Goal: Task Accomplishment & Management: Complete application form

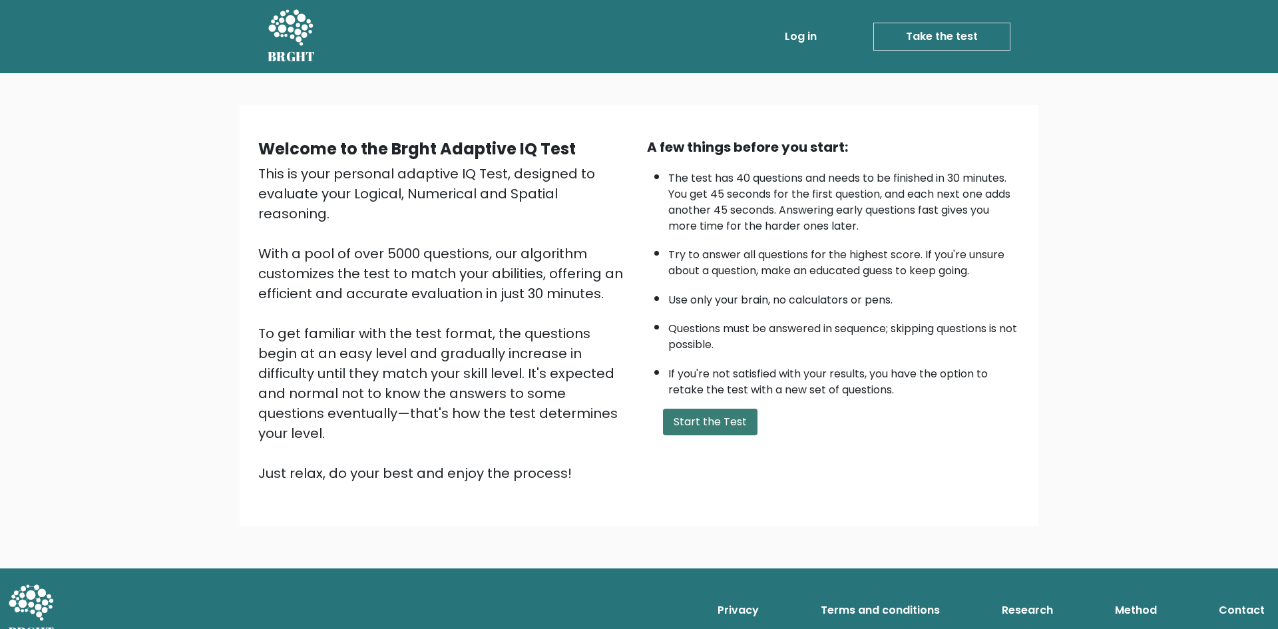
click at [728, 409] on button "Start the Test" at bounding box center [710, 422] width 95 height 27
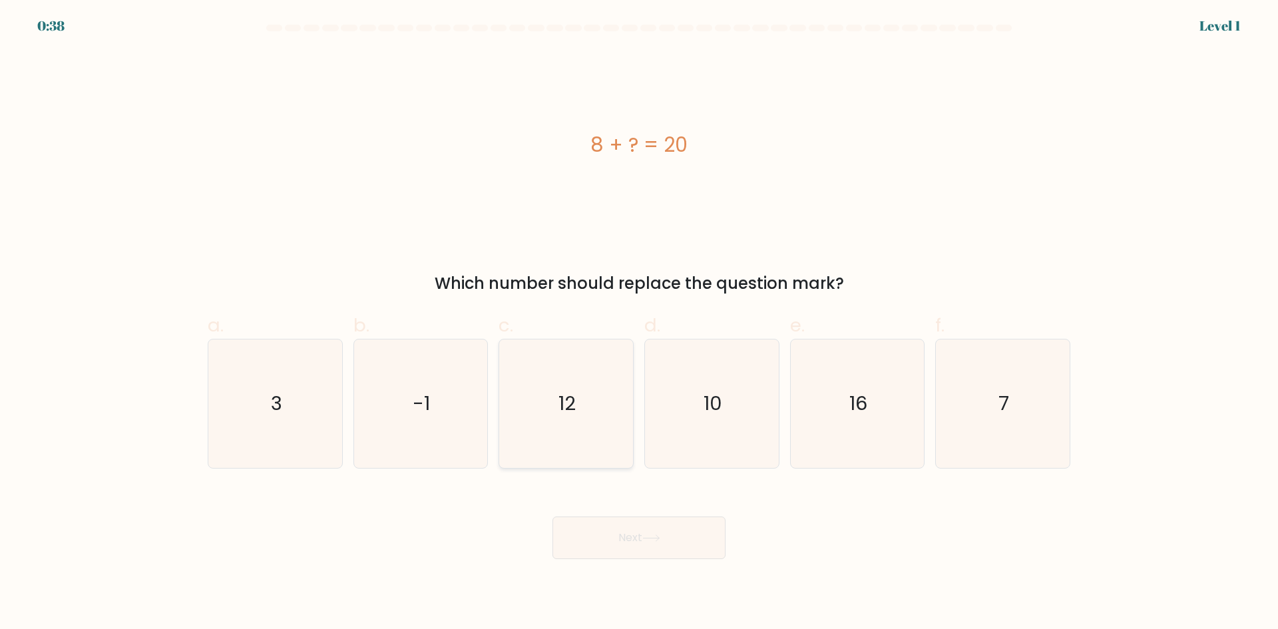
click at [589, 383] on icon "12" at bounding box center [566, 404] width 128 height 128
click at [639, 324] on input "c. 12" at bounding box center [639, 319] width 1 height 9
radio input "true"
click at [665, 540] on button "Next" at bounding box center [639, 538] width 173 height 43
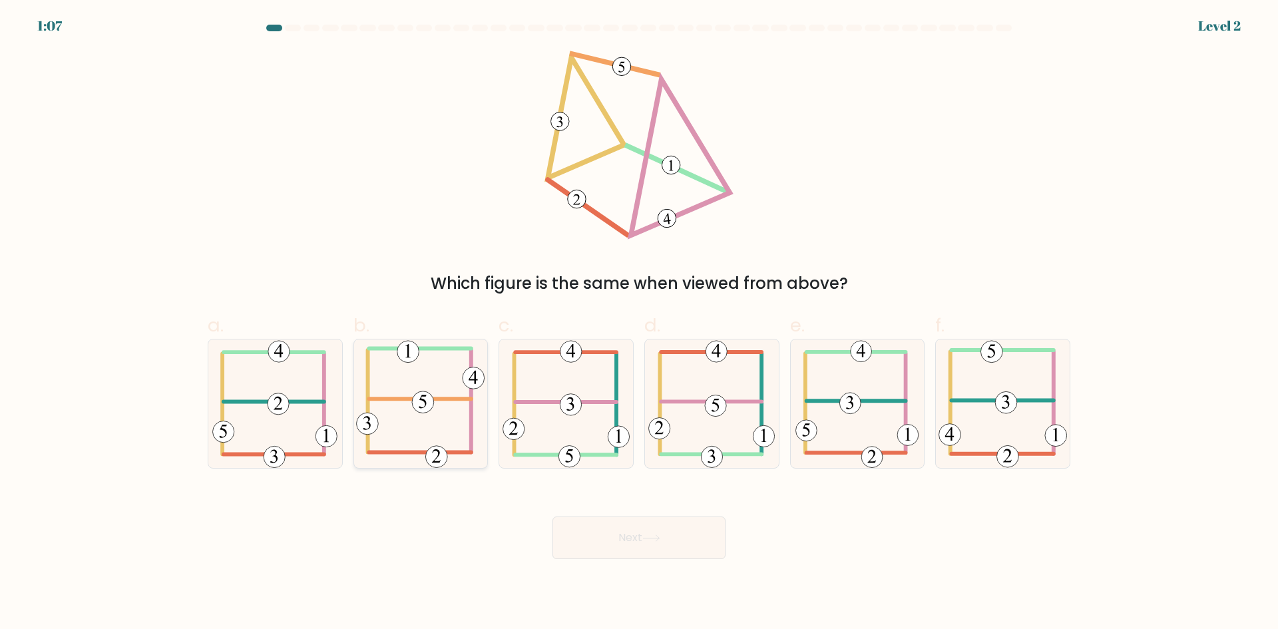
click at [436, 409] on icon at bounding box center [420, 404] width 128 height 128
click at [639, 324] on input "b." at bounding box center [639, 319] width 1 height 9
radio input "true"
click at [683, 542] on button "Next" at bounding box center [639, 538] width 173 height 43
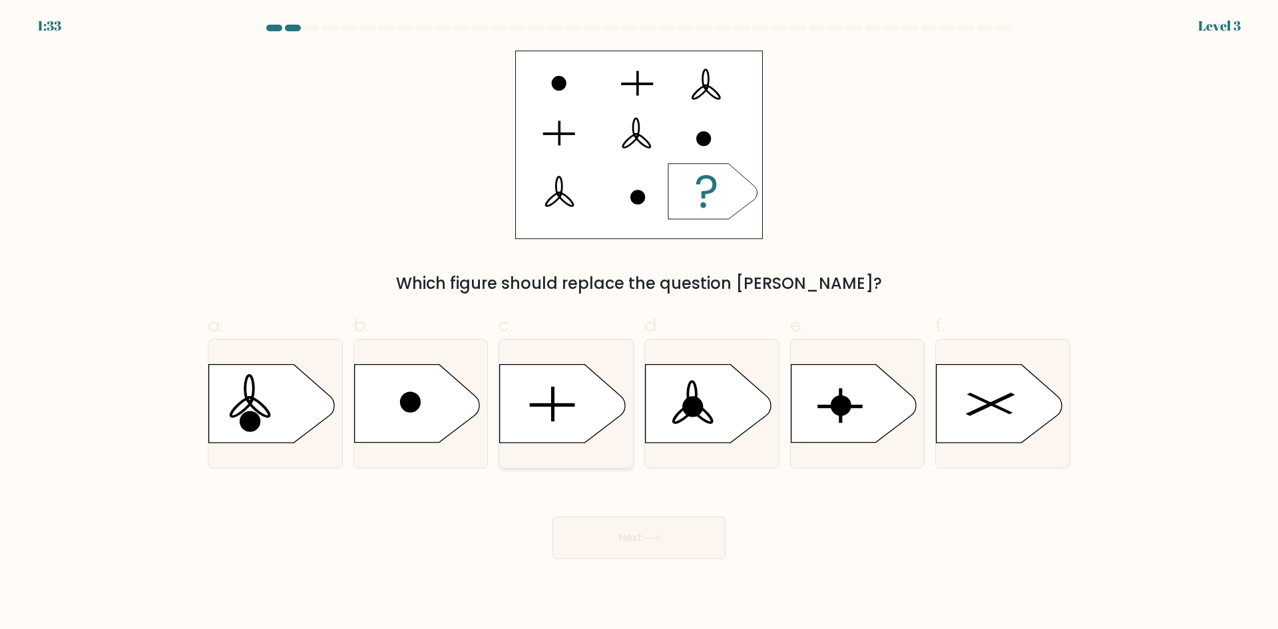
click at [589, 417] on icon at bounding box center [562, 404] width 125 height 78
click at [639, 324] on input "c." at bounding box center [639, 319] width 1 height 9
radio input "true"
click at [696, 538] on button "Next" at bounding box center [639, 538] width 173 height 43
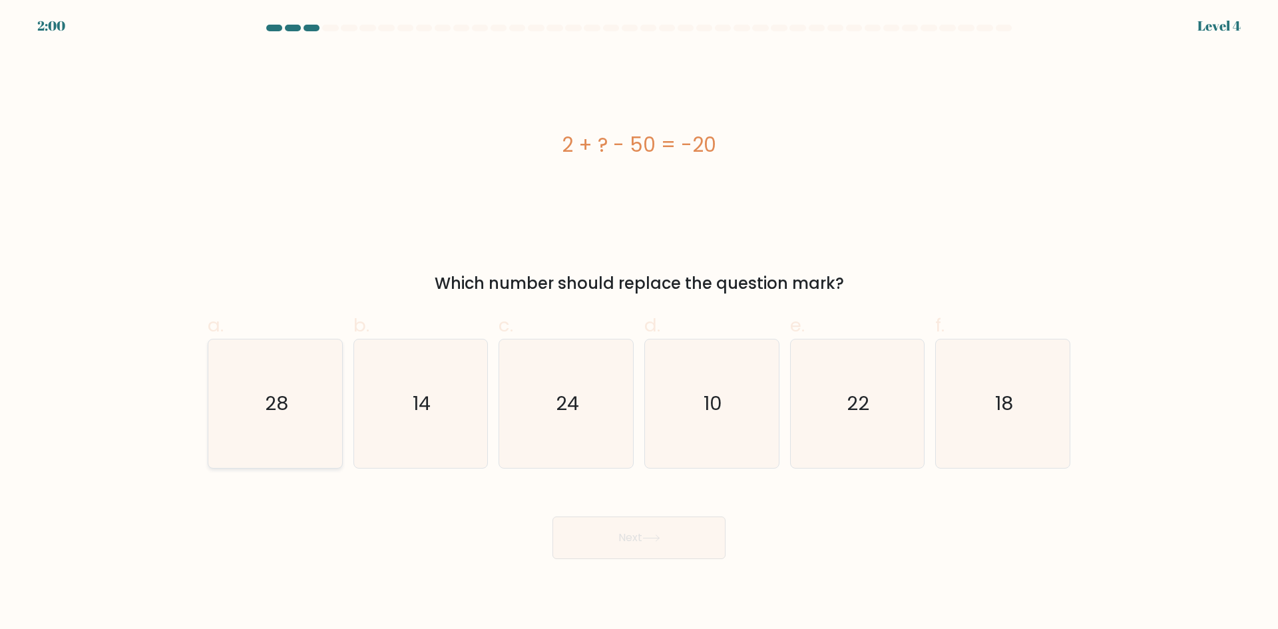
click at [301, 395] on icon "28" at bounding box center [275, 404] width 128 height 128
click at [639, 324] on input "a. 28" at bounding box center [639, 319] width 1 height 9
radio input "true"
click at [637, 547] on button "Next" at bounding box center [639, 538] width 173 height 43
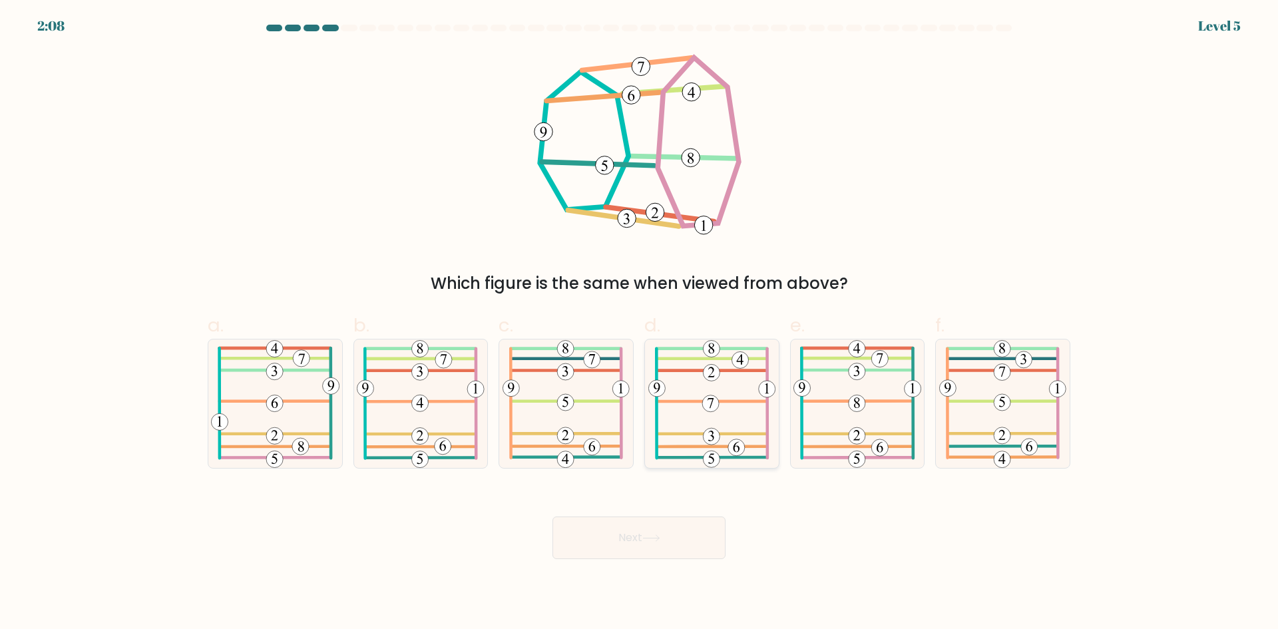
click at [700, 407] on icon at bounding box center [711, 404] width 127 height 128
click at [640, 324] on input "d." at bounding box center [639, 319] width 1 height 9
radio input "true"
click at [668, 545] on button "Next" at bounding box center [639, 538] width 173 height 43
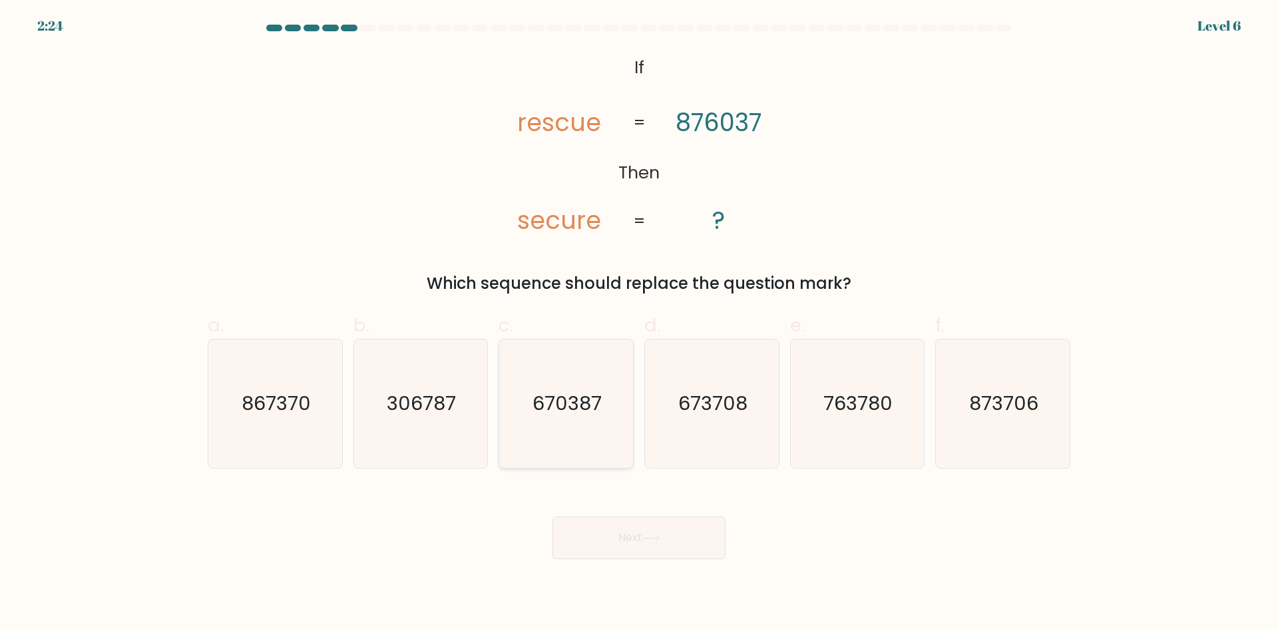
click at [585, 379] on icon "670387" at bounding box center [566, 404] width 128 height 128
click at [639, 324] on input "c. 670387" at bounding box center [639, 319] width 1 height 9
radio input "true"
click at [660, 539] on icon at bounding box center [651, 538] width 18 height 7
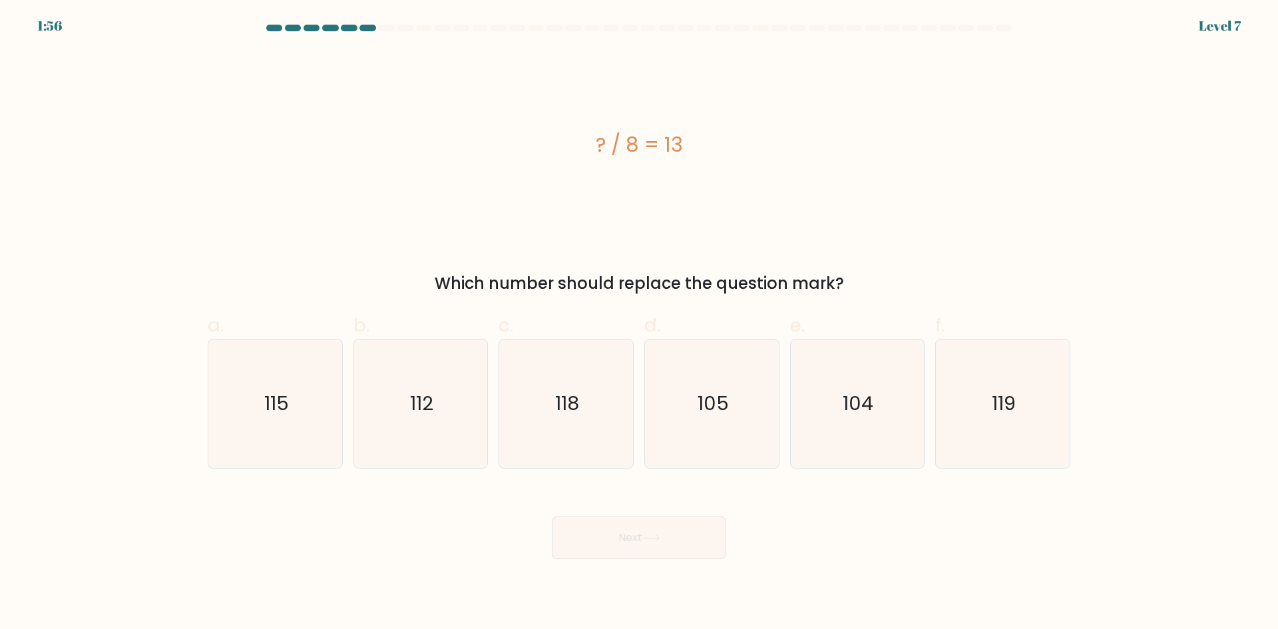
drag, startPoint x: 893, startPoint y: 403, endPoint x: 783, endPoint y: 479, distance: 134.1
click at [891, 409] on icon "104" at bounding box center [857, 404] width 128 height 128
click at [640, 324] on input "e. 104" at bounding box center [639, 319] width 1 height 9
radio input "true"
click at [658, 539] on icon at bounding box center [651, 538] width 18 height 7
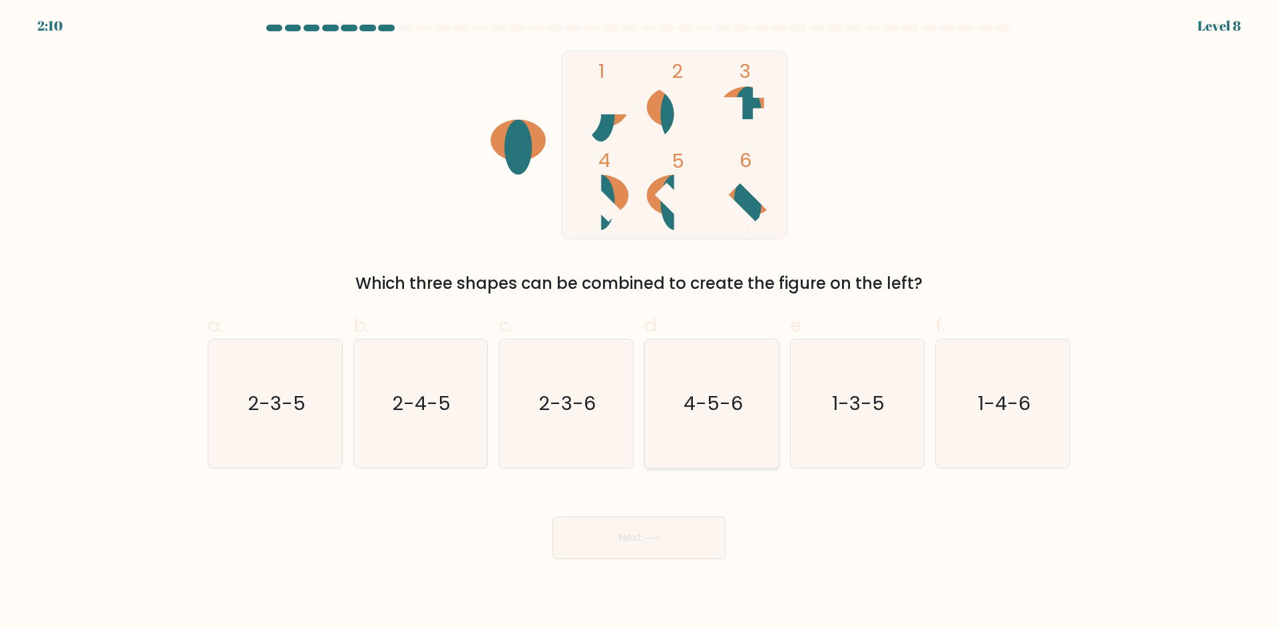
click at [732, 395] on text "4-5-6" at bounding box center [713, 403] width 59 height 27
click at [640, 324] on input "d. 4-5-6" at bounding box center [639, 319] width 1 height 9
radio input "true"
click at [680, 529] on button "Next" at bounding box center [639, 538] width 173 height 43
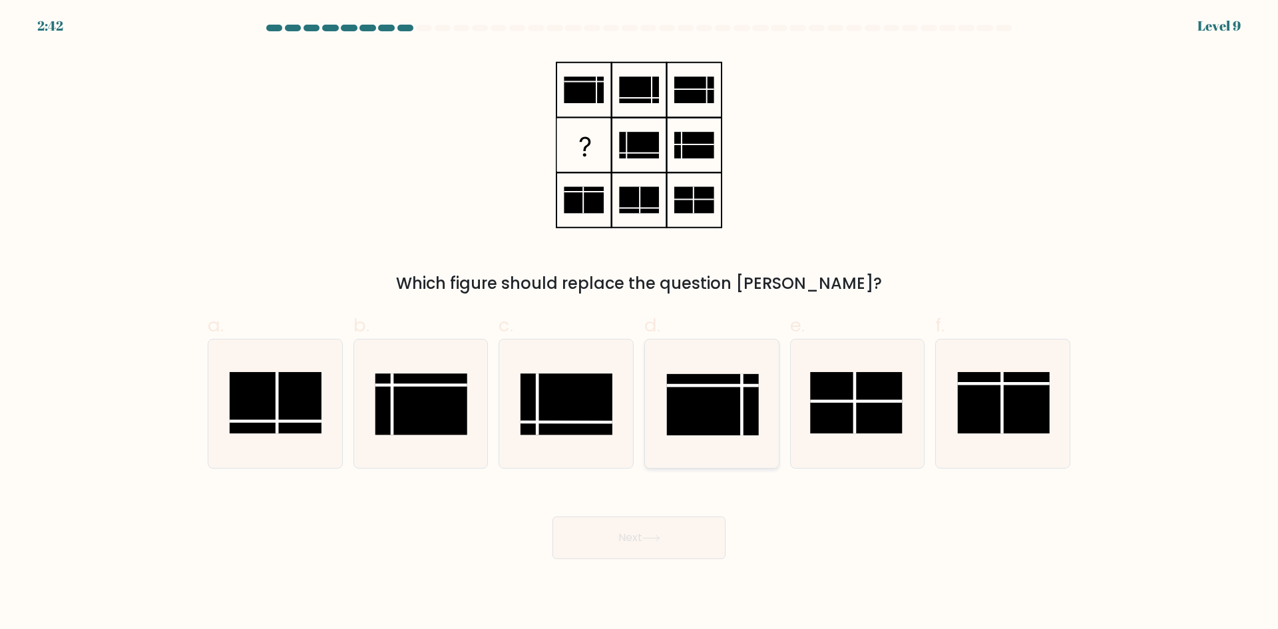
click at [677, 409] on rect at bounding box center [713, 404] width 92 height 61
click at [640, 324] on input "d." at bounding box center [639, 319] width 1 height 9
radio input "true"
click at [462, 395] on rect at bounding box center [421, 403] width 92 height 61
click at [639, 324] on input "b." at bounding box center [639, 319] width 1 height 9
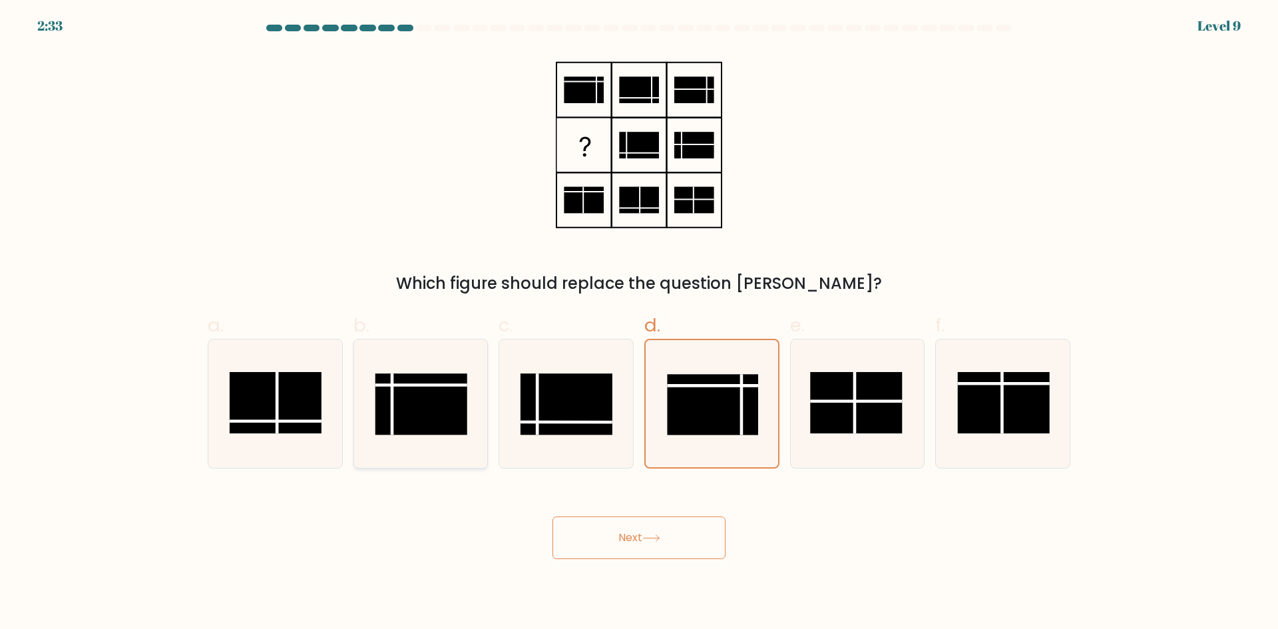
radio input "true"
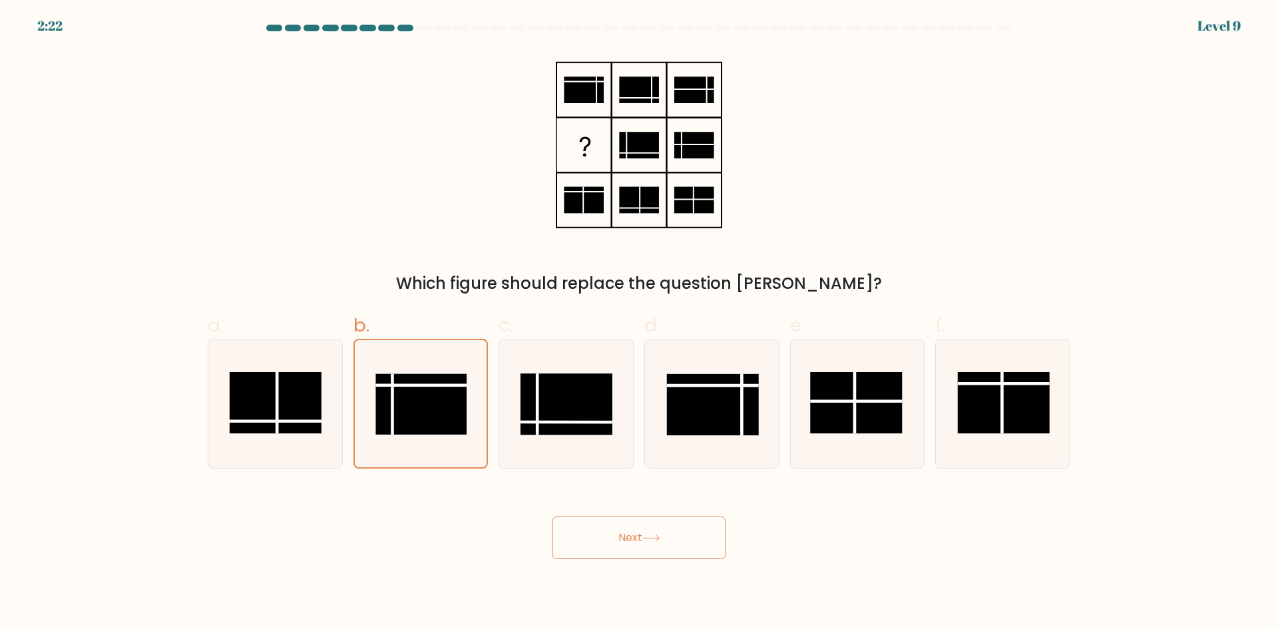
click at [679, 537] on button "Next" at bounding box center [639, 538] width 173 height 43
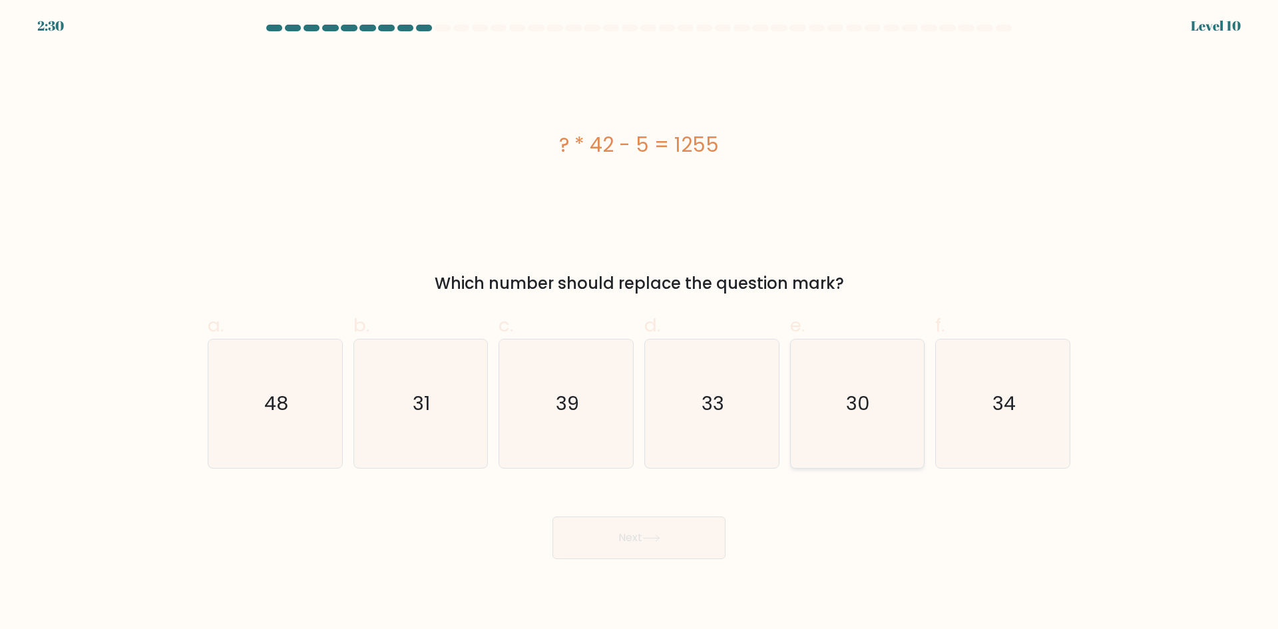
click at [856, 385] on icon "30" at bounding box center [857, 404] width 128 height 128
click at [640, 324] on input "e. 30" at bounding box center [639, 319] width 1 height 9
radio input "true"
click at [652, 543] on button "Next" at bounding box center [639, 538] width 173 height 43
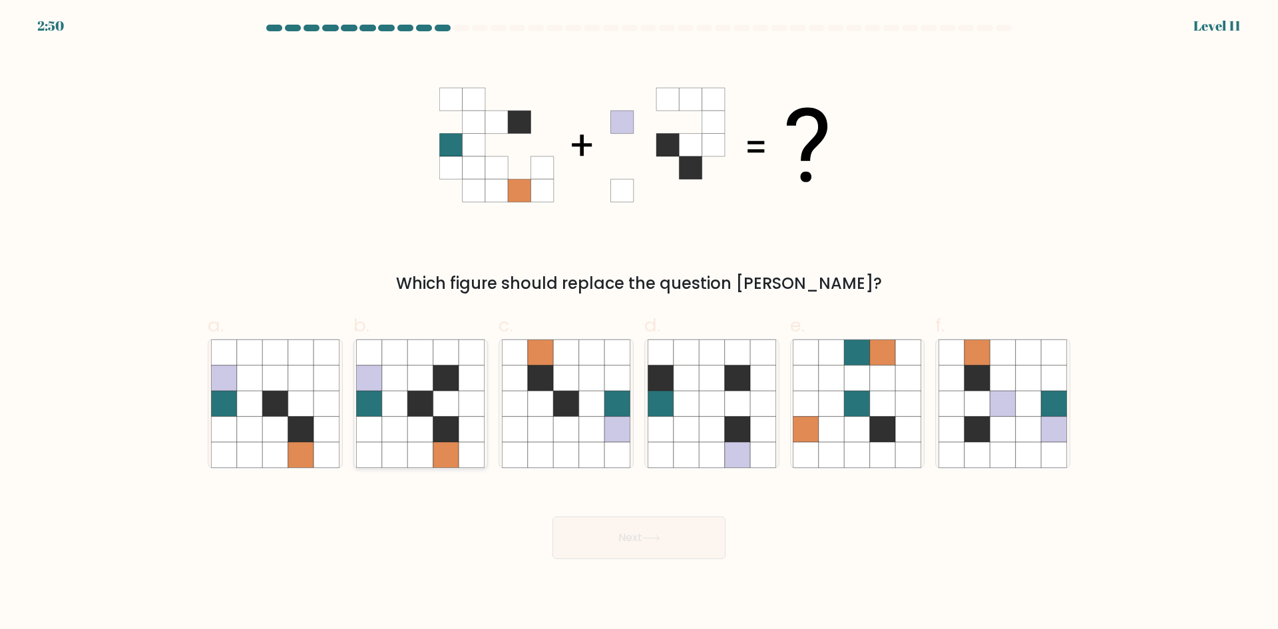
click at [437, 386] on icon at bounding box center [445, 377] width 25 height 25
click at [639, 324] on input "b." at bounding box center [639, 319] width 1 height 9
radio input "true"
click at [675, 543] on button "Next" at bounding box center [639, 538] width 173 height 43
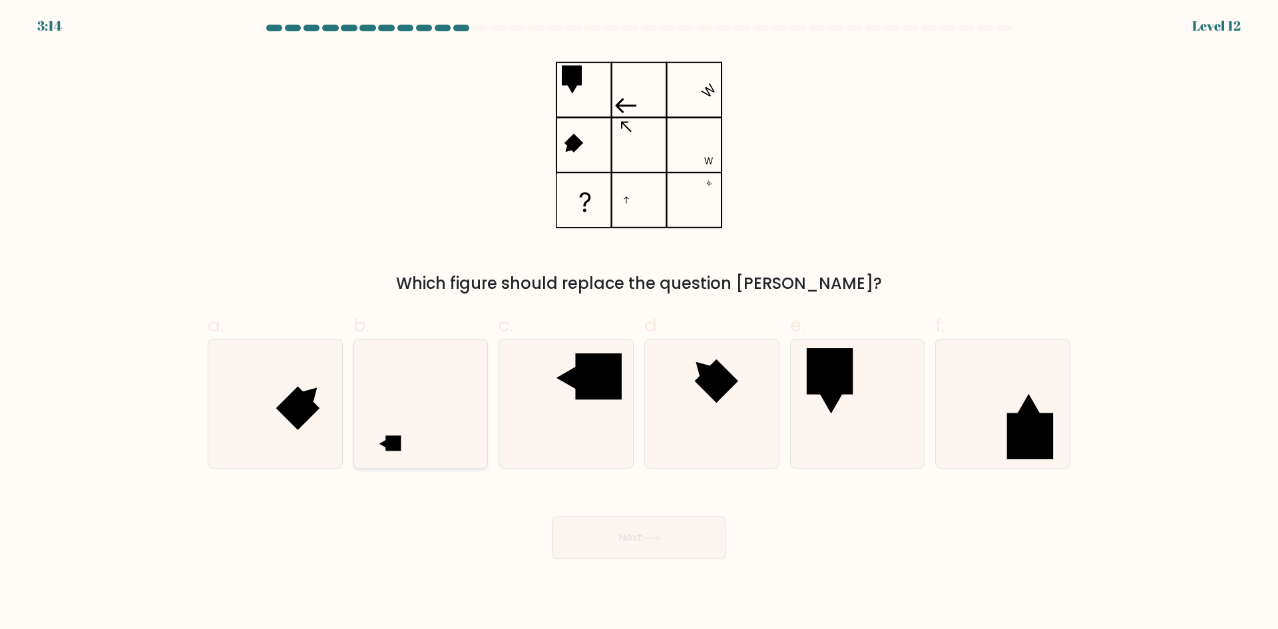
click at [449, 423] on icon at bounding box center [420, 404] width 128 height 128
click at [639, 324] on input "b." at bounding box center [639, 319] width 1 height 9
radio input "true"
click at [670, 546] on button "Next" at bounding box center [639, 538] width 173 height 43
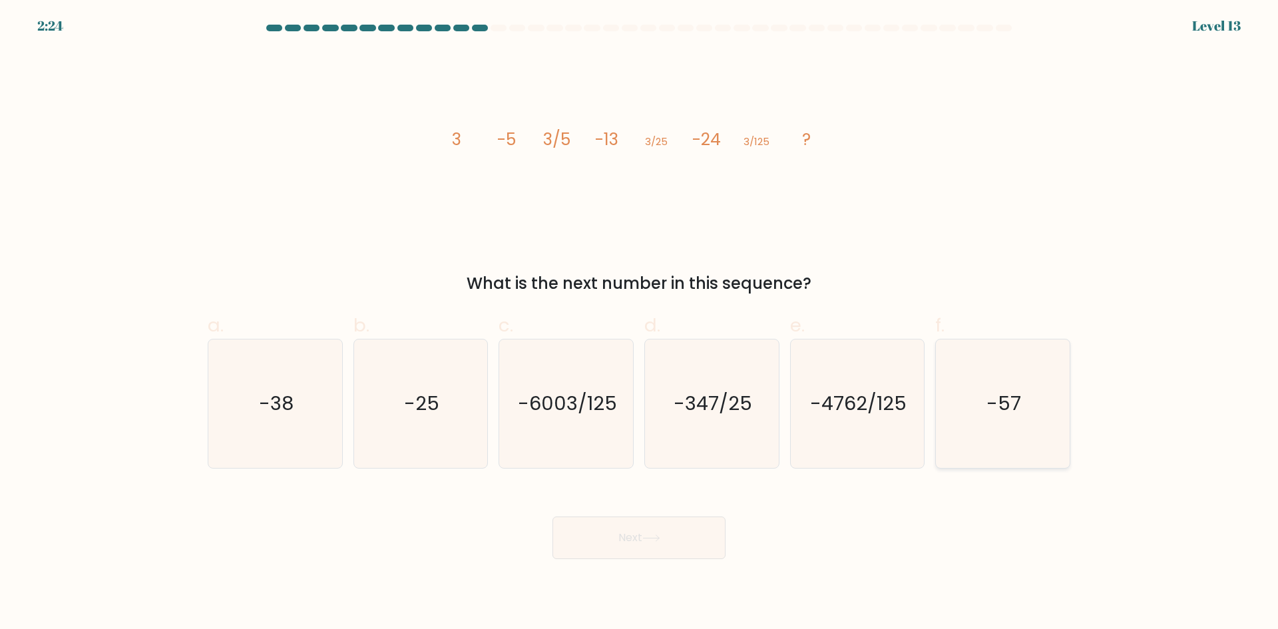
click at [1036, 401] on icon "-57" at bounding box center [1003, 404] width 128 height 128
click at [640, 324] on input "f. -57" at bounding box center [639, 319] width 1 height 9
radio input "true"
click at [686, 541] on button "Next" at bounding box center [639, 538] width 173 height 43
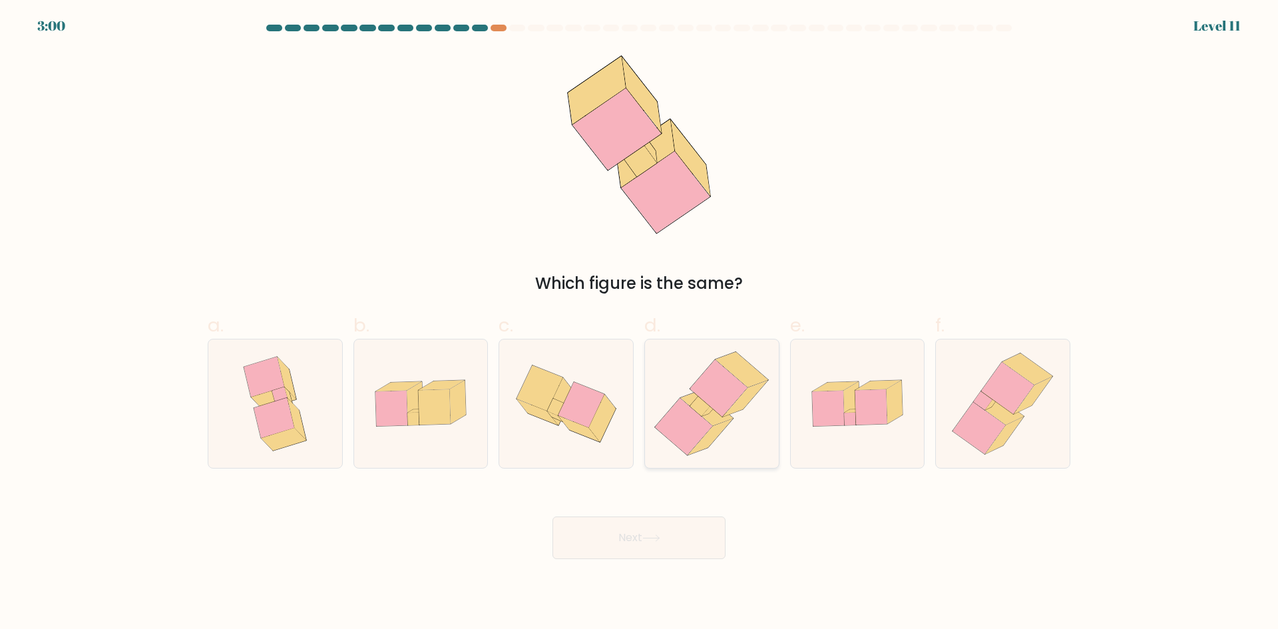
click at [723, 390] on icon at bounding box center [718, 388] width 57 height 57
click at [640, 324] on input "d." at bounding box center [639, 319] width 1 height 9
radio input "true"
click at [677, 545] on button "Next" at bounding box center [639, 538] width 173 height 43
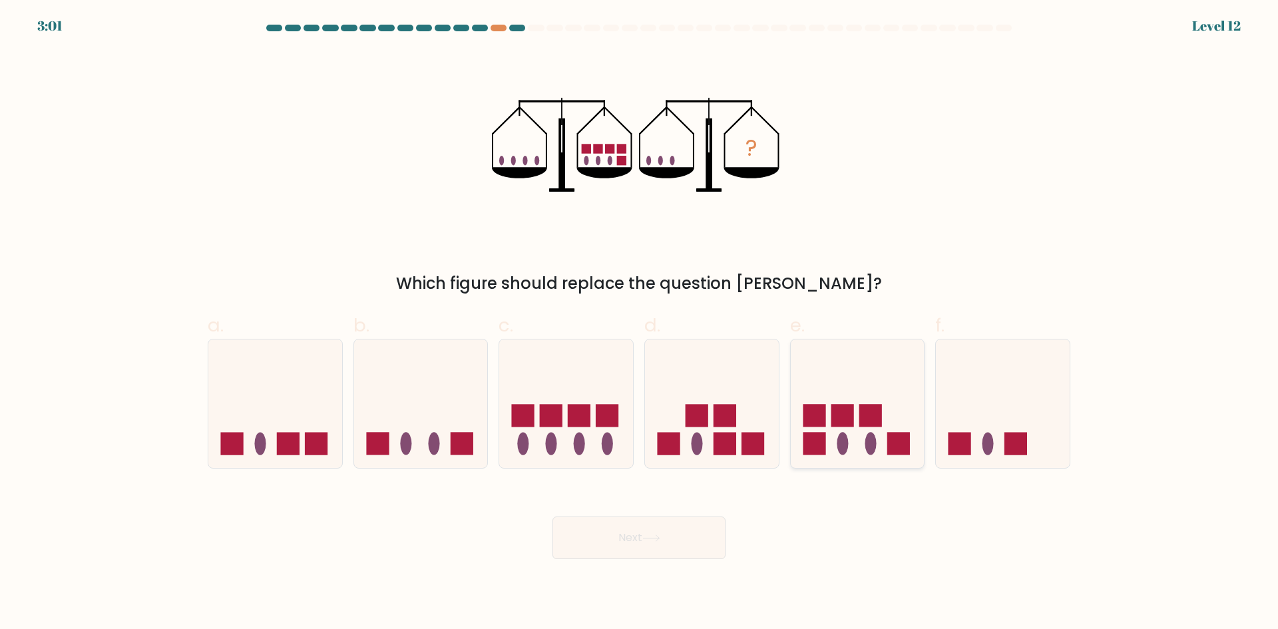
click at [866, 393] on icon at bounding box center [858, 403] width 134 height 111
click at [640, 324] on input "e." at bounding box center [639, 319] width 1 height 9
radio input "true"
click at [665, 539] on button "Next" at bounding box center [639, 538] width 173 height 43
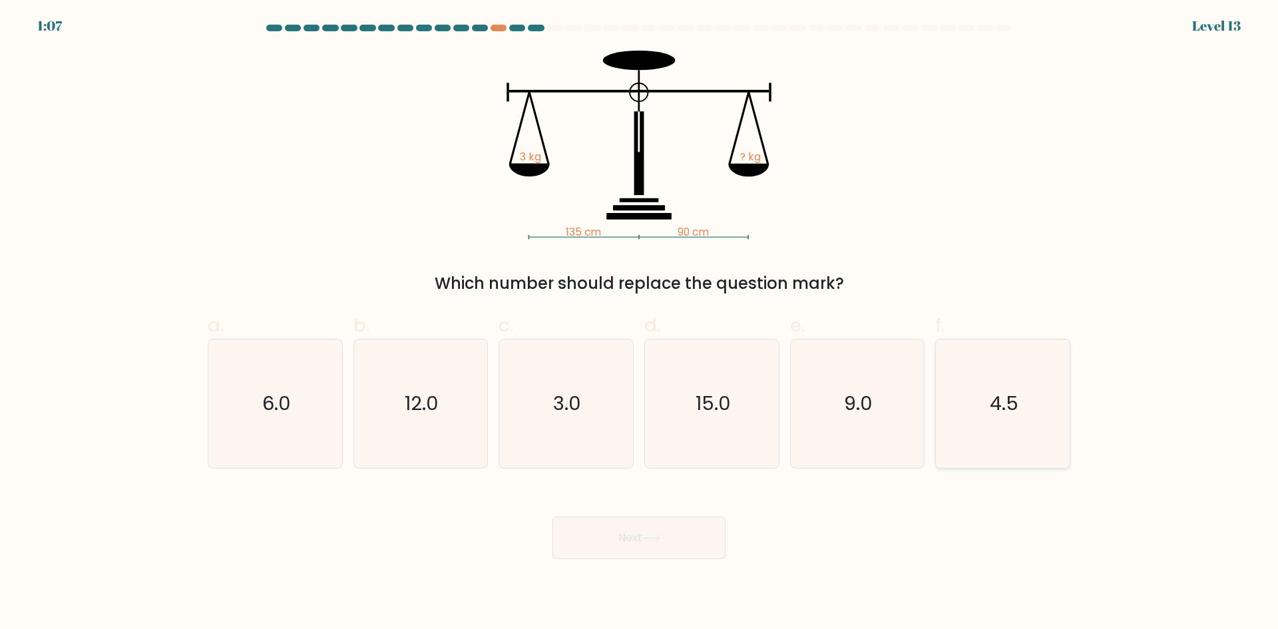
click at [1033, 388] on icon "4.5" at bounding box center [1003, 404] width 128 height 128
click at [640, 324] on input "f. 4.5" at bounding box center [639, 319] width 1 height 9
radio input "true"
click at [660, 541] on icon at bounding box center [651, 538] width 18 height 7
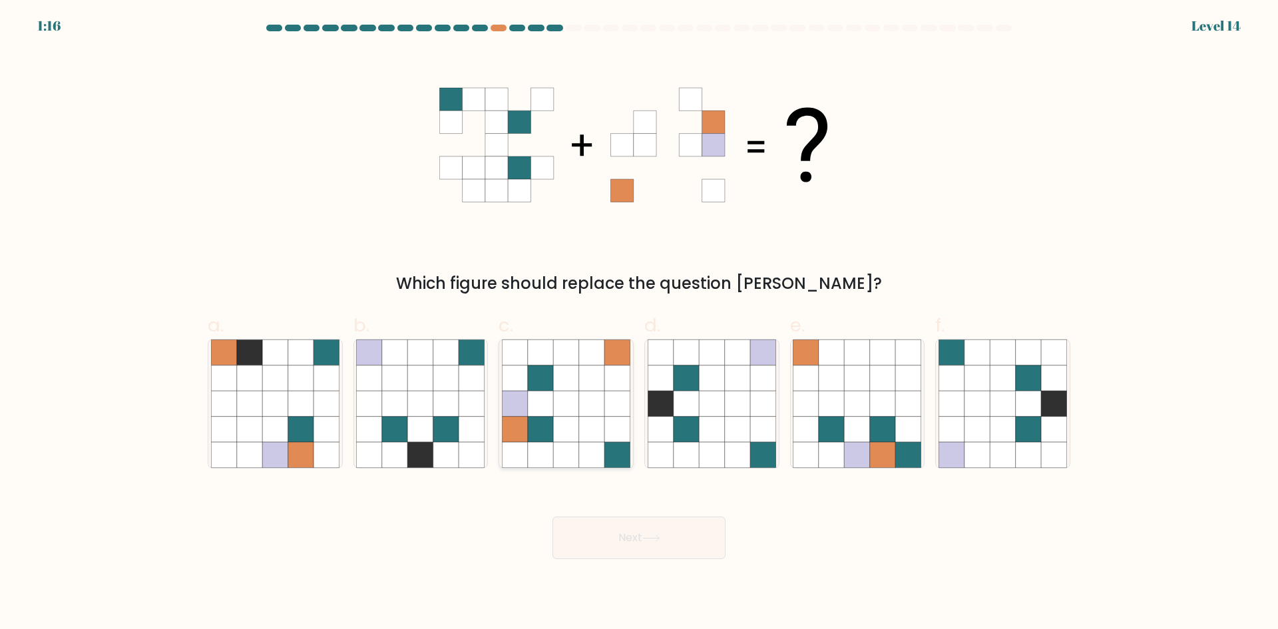
click at [589, 430] on icon at bounding box center [591, 429] width 25 height 25
click at [639, 324] on input "c." at bounding box center [639, 319] width 1 height 9
radio input "true"
click at [668, 534] on button "Next" at bounding box center [639, 538] width 173 height 43
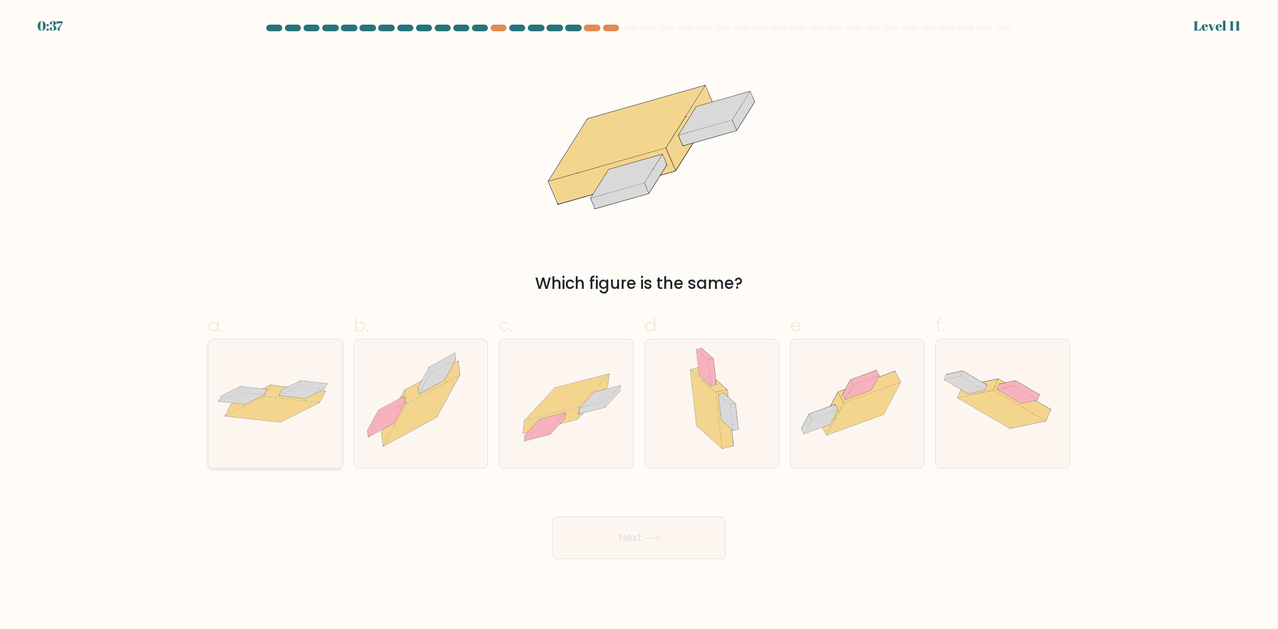
click at [306, 391] on icon at bounding box center [301, 392] width 45 height 12
click at [639, 324] on input "a." at bounding box center [639, 319] width 1 height 9
radio input "true"
click at [681, 547] on button "Next" at bounding box center [639, 538] width 173 height 43
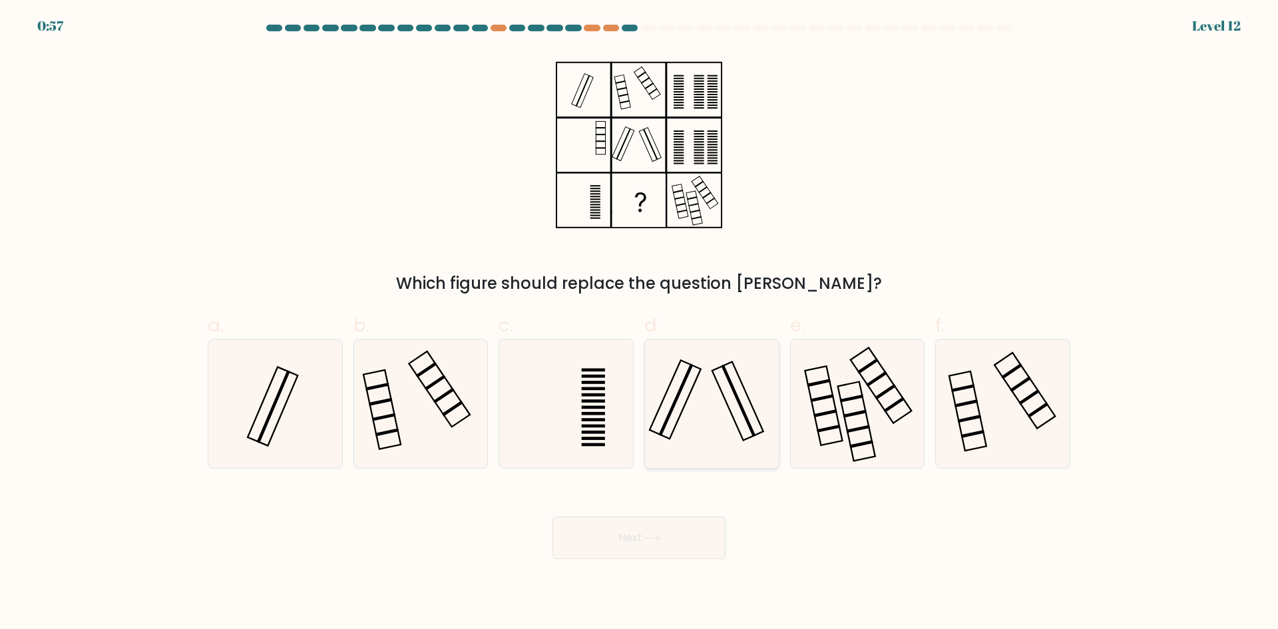
click at [698, 379] on icon at bounding box center [712, 404] width 128 height 128
click at [640, 324] on input "d." at bounding box center [639, 319] width 1 height 9
radio input "true"
click at [691, 537] on button "Next" at bounding box center [639, 538] width 173 height 43
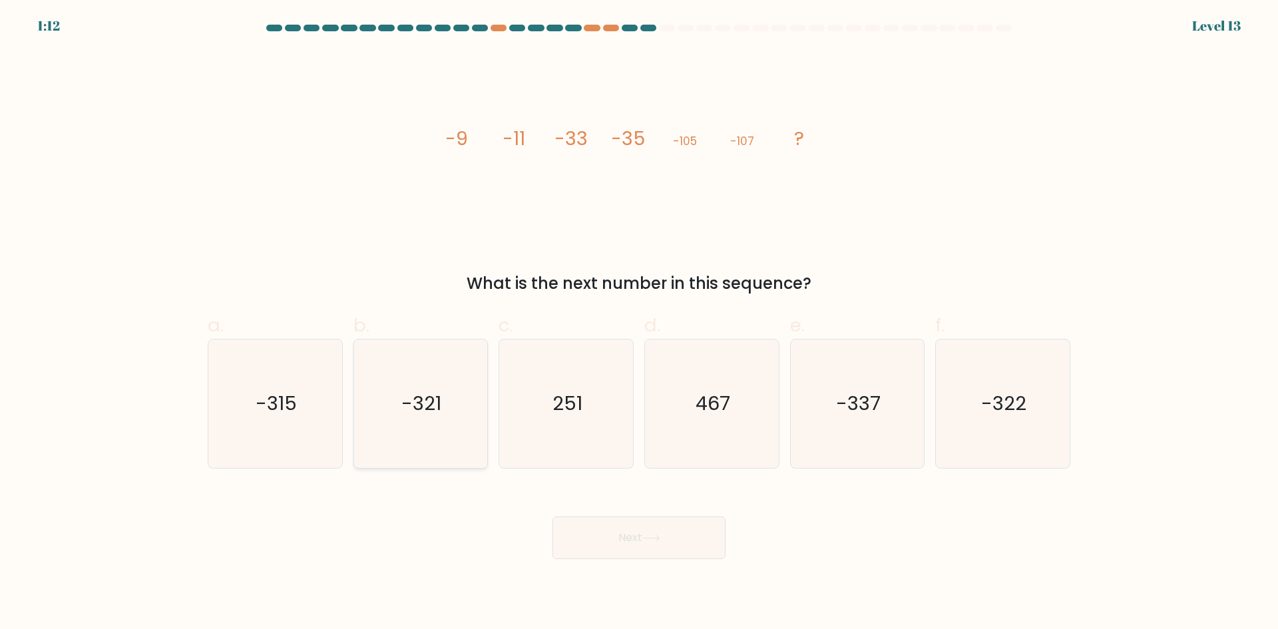
click at [430, 399] on text "-321" at bounding box center [422, 403] width 40 height 27
click at [639, 324] on input "b. -321" at bounding box center [639, 319] width 1 height 9
radio input "true"
click at [652, 521] on button "Next" at bounding box center [639, 538] width 173 height 43
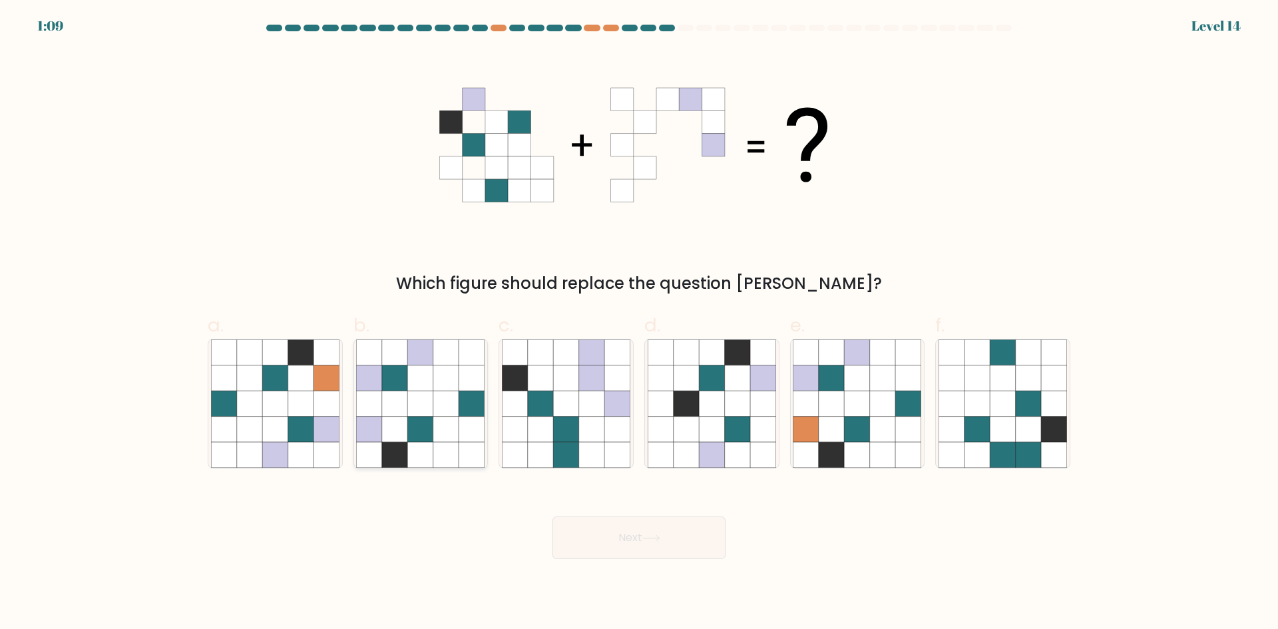
click at [424, 408] on icon at bounding box center [420, 403] width 25 height 25
click at [639, 324] on input "b." at bounding box center [639, 319] width 1 height 9
radio input "true"
click at [684, 550] on button "Next" at bounding box center [639, 538] width 173 height 43
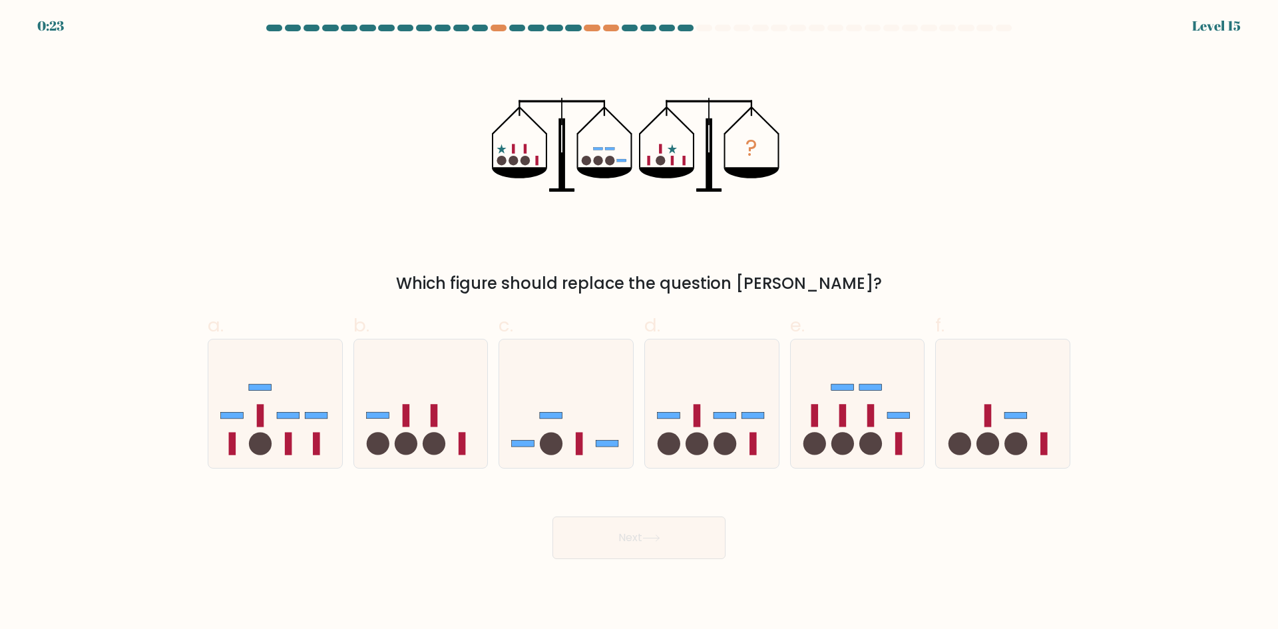
click at [848, 571] on body "0:23 Level 15" at bounding box center [639, 314] width 1278 height 629
click at [559, 408] on icon at bounding box center [566, 403] width 134 height 111
click at [639, 324] on input "c." at bounding box center [639, 319] width 1 height 9
radio input "true"
click at [611, 541] on button "Next" at bounding box center [639, 538] width 173 height 43
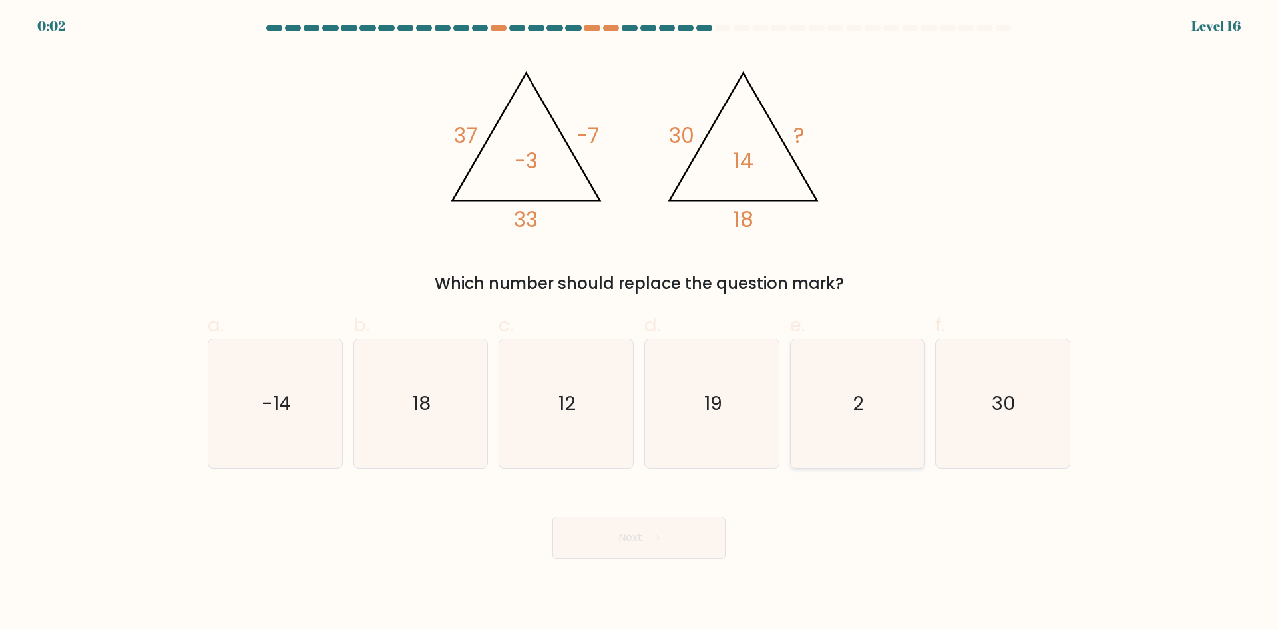
click at [846, 408] on icon "2" at bounding box center [857, 404] width 128 height 128
click at [640, 324] on input "e. 2" at bounding box center [639, 319] width 1 height 9
radio input "true"
click at [702, 551] on button "Next" at bounding box center [639, 538] width 173 height 43
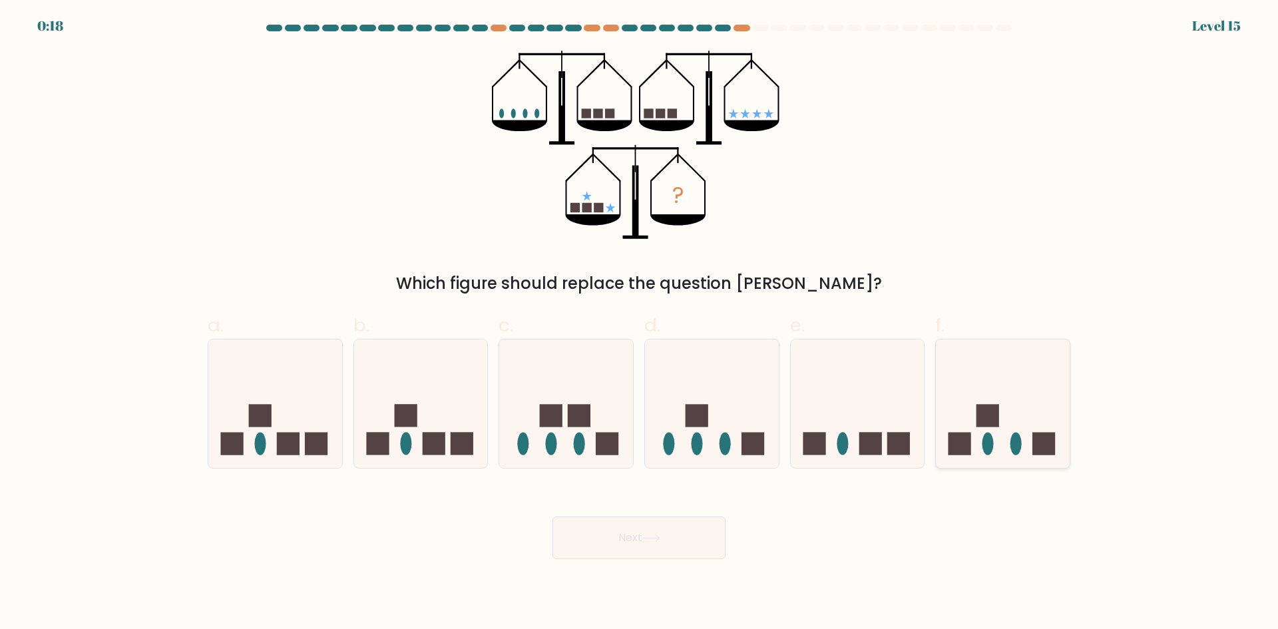
click at [1001, 446] on icon at bounding box center [1003, 403] width 134 height 111
click at [640, 324] on input "f." at bounding box center [639, 319] width 1 height 9
radio input "true"
click at [651, 521] on button "Next" at bounding box center [639, 538] width 173 height 43
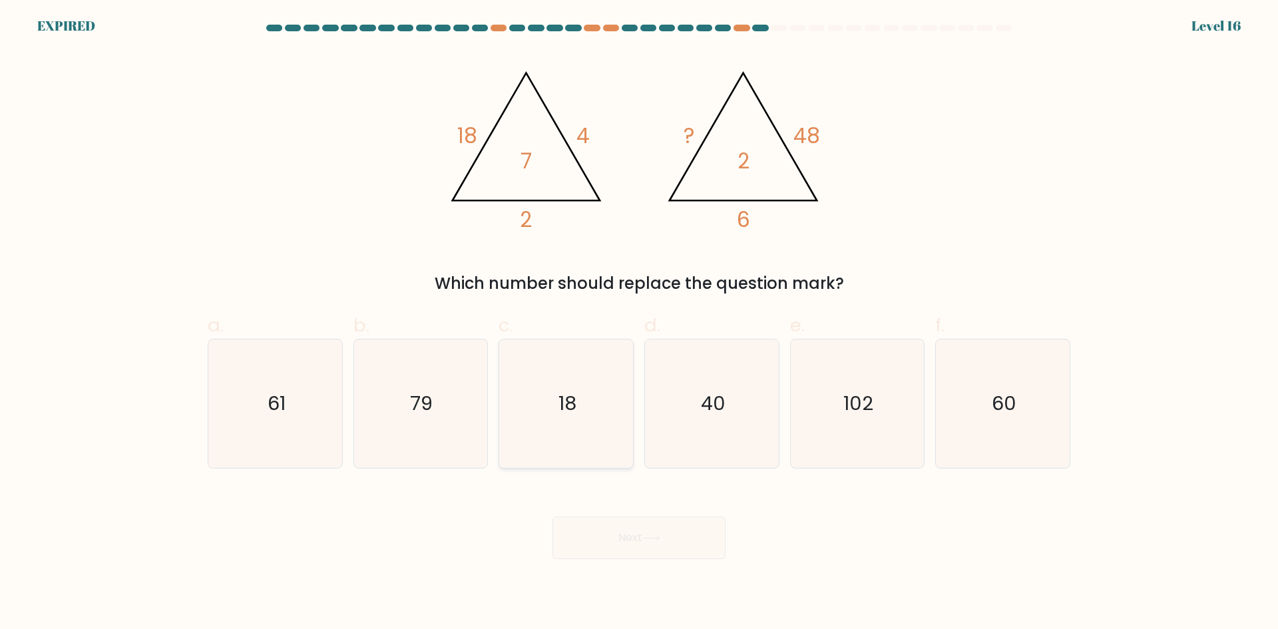
click at [626, 424] on icon "18" at bounding box center [566, 404] width 128 height 128
click at [639, 324] on input "c. 18" at bounding box center [639, 319] width 1 height 9
radio input "true"
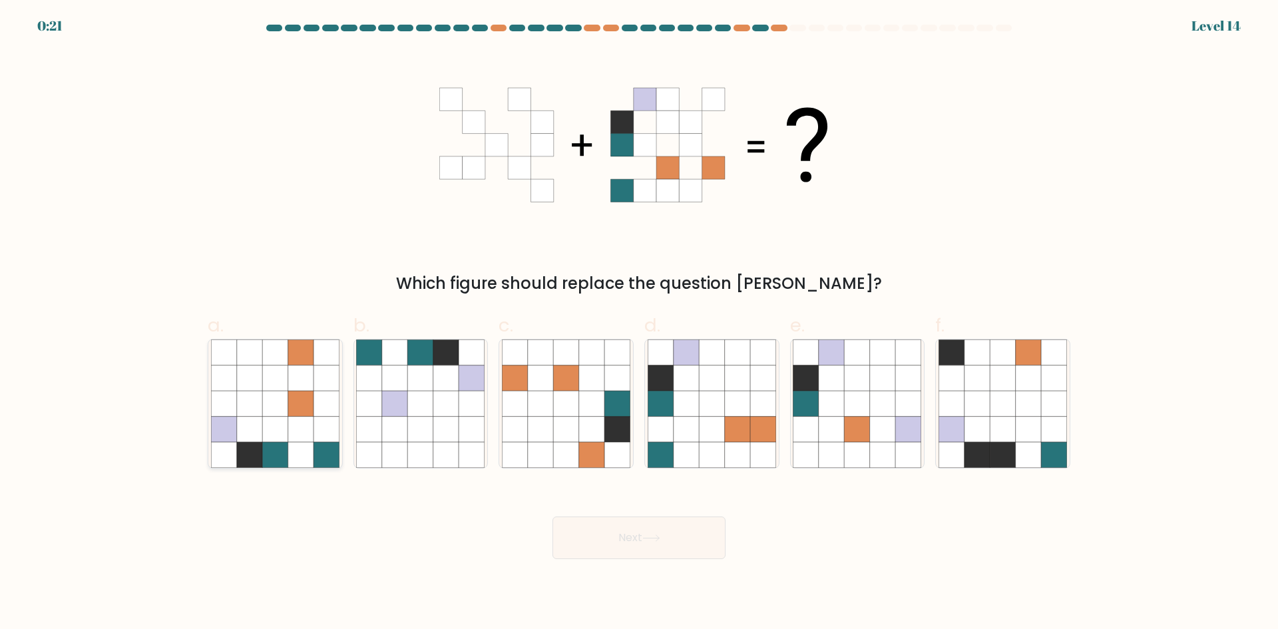
click at [330, 437] on icon at bounding box center [326, 429] width 25 height 25
click at [639, 324] on input "a." at bounding box center [639, 319] width 1 height 9
radio input "true"
click at [690, 535] on button "Next" at bounding box center [639, 538] width 173 height 43
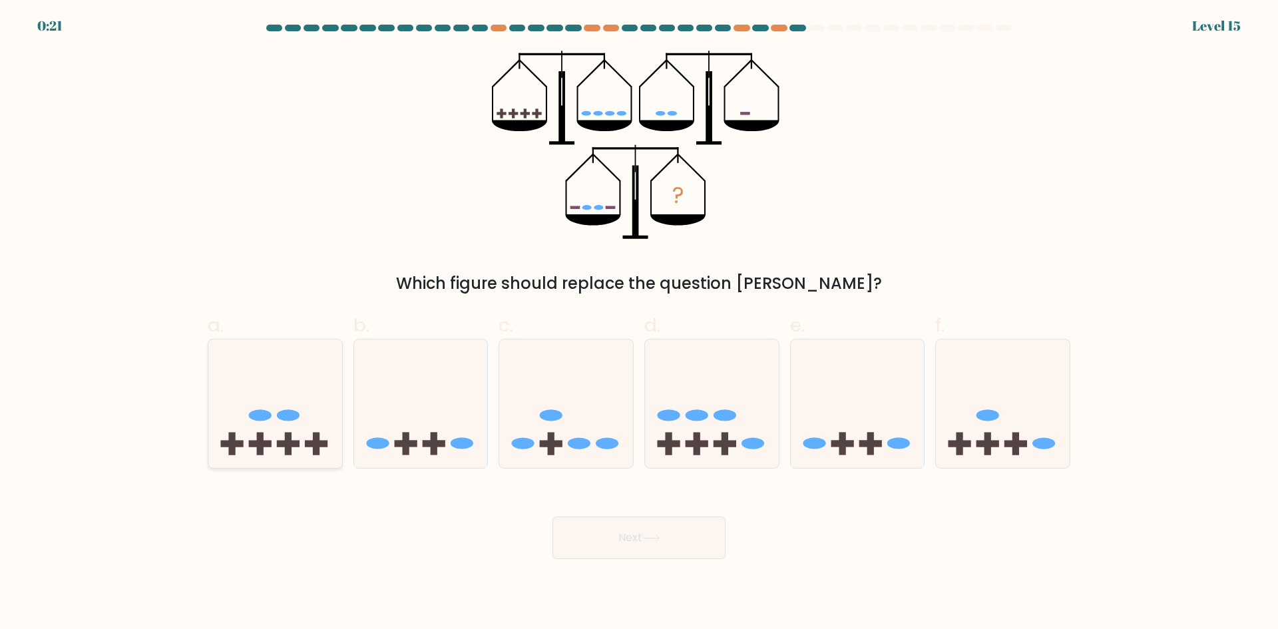
click at [261, 439] on rect at bounding box center [260, 444] width 7 height 23
click at [639, 324] on input "a." at bounding box center [639, 319] width 1 height 9
radio input "true"
click at [633, 539] on button "Next" at bounding box center [639, 538] width 173 height 43
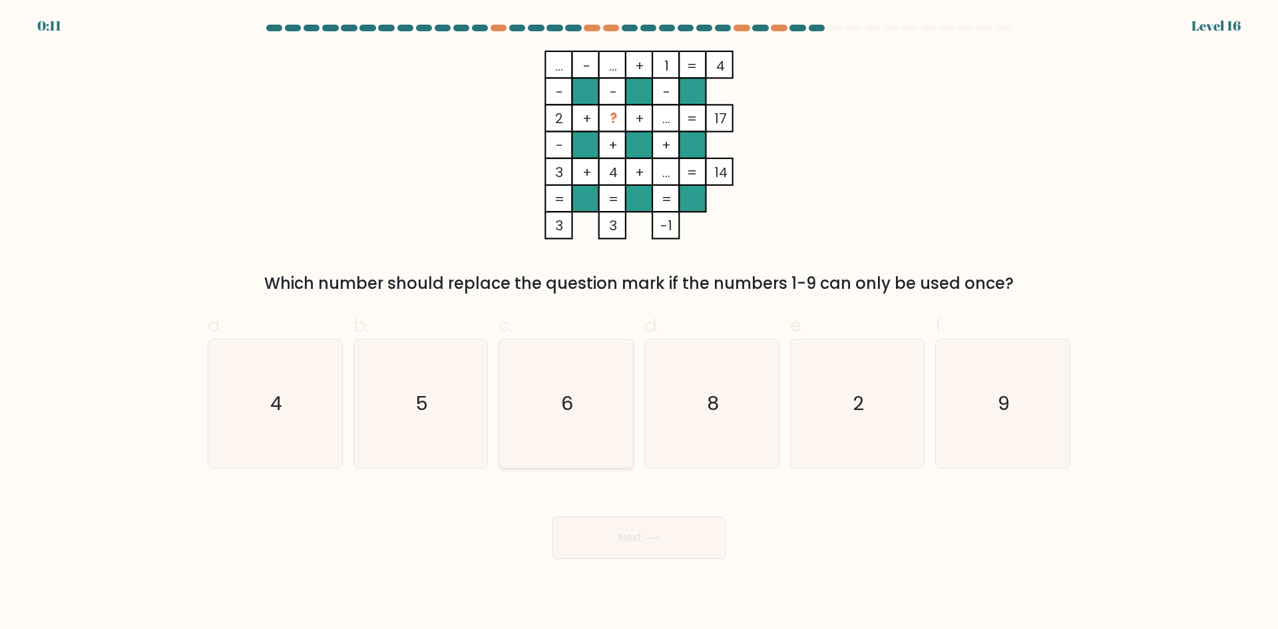
click at [595, 385] on icon "6" at bounding box center [566, 404] width 128 height 128
click at [639, 324] on input "c. 6" at bounding box center [639, 319] width 1 height 9
radio input "true"
click at [695, 558] on button "Next" at bounding box center [639, 538] width 173 height 43
click at [688, 541] on button "Next" at bounding box center [639, 538] width 173 height 43
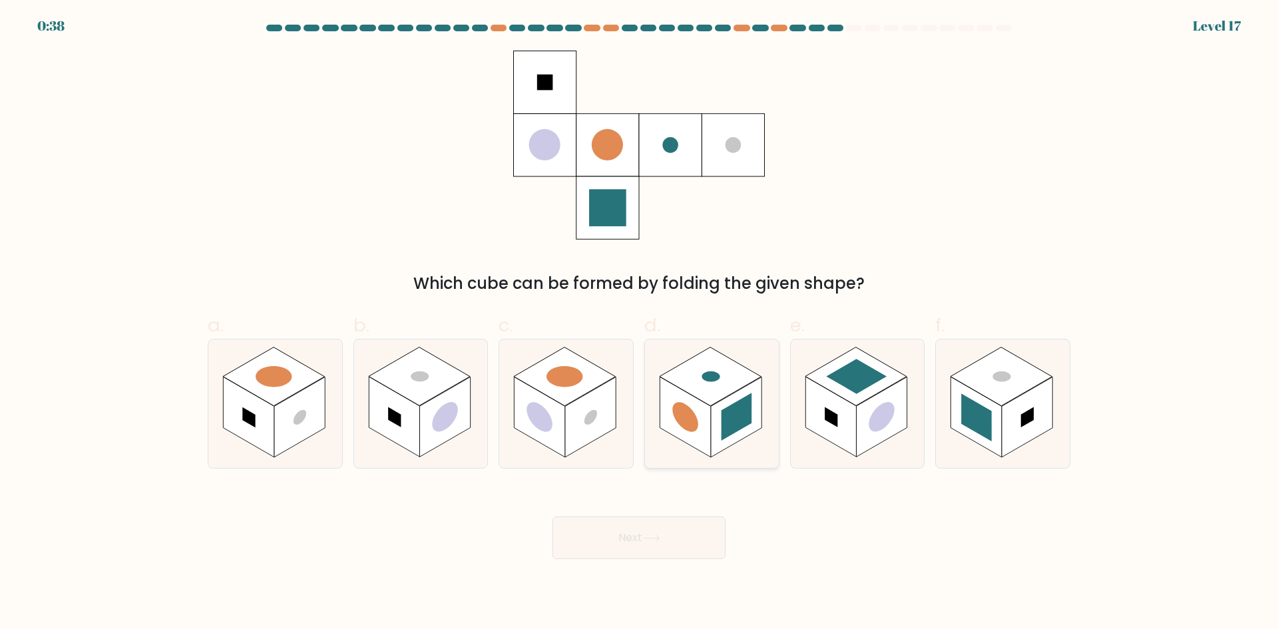
click at [718, 397] on rect at bounding box center [711, 376] width 102 height 59
click at [640, 324] on input "d." at bounding box center [639, 319] width 1 height 9
radio input "true"
click at [623, 529] on button "Next" at bounding box center [639, 538] width 173 height 43
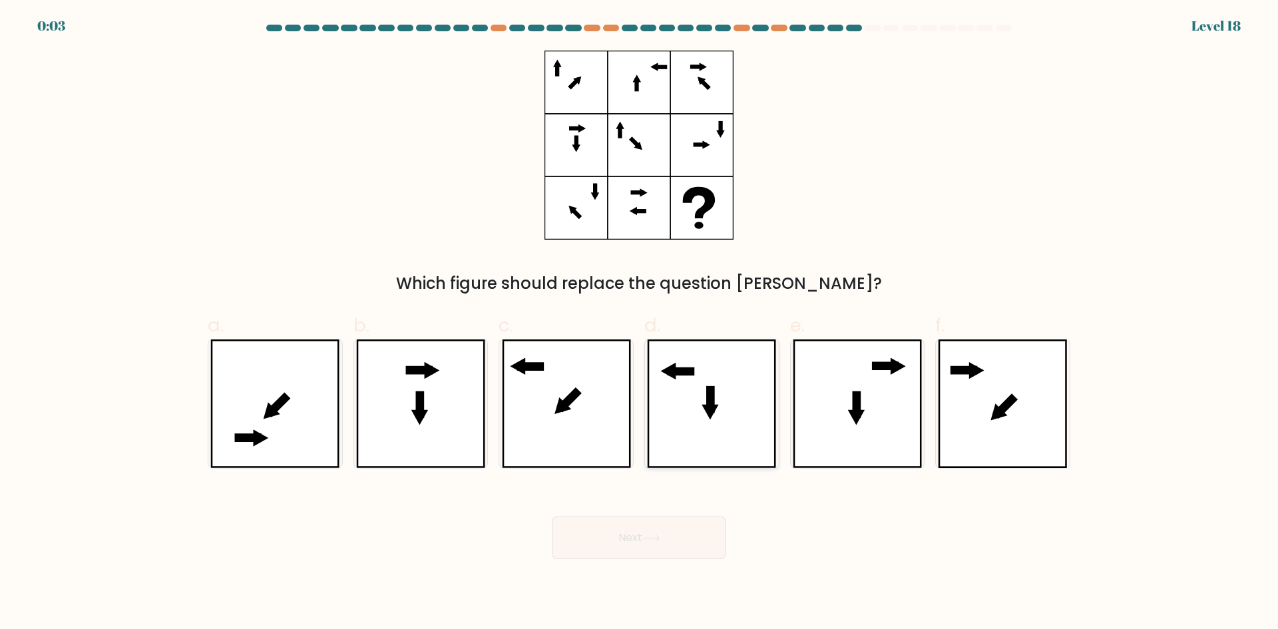
click at [751, 408] on icon at bounding box center [711, 404] width 129 height 128
click at [640, 324] on input "d." at bounding box center [639, 319] width 1 height 9
radio input "true"
click at [706, 532] on button "Next" at bounding box center [639, 538] width 173 height 43
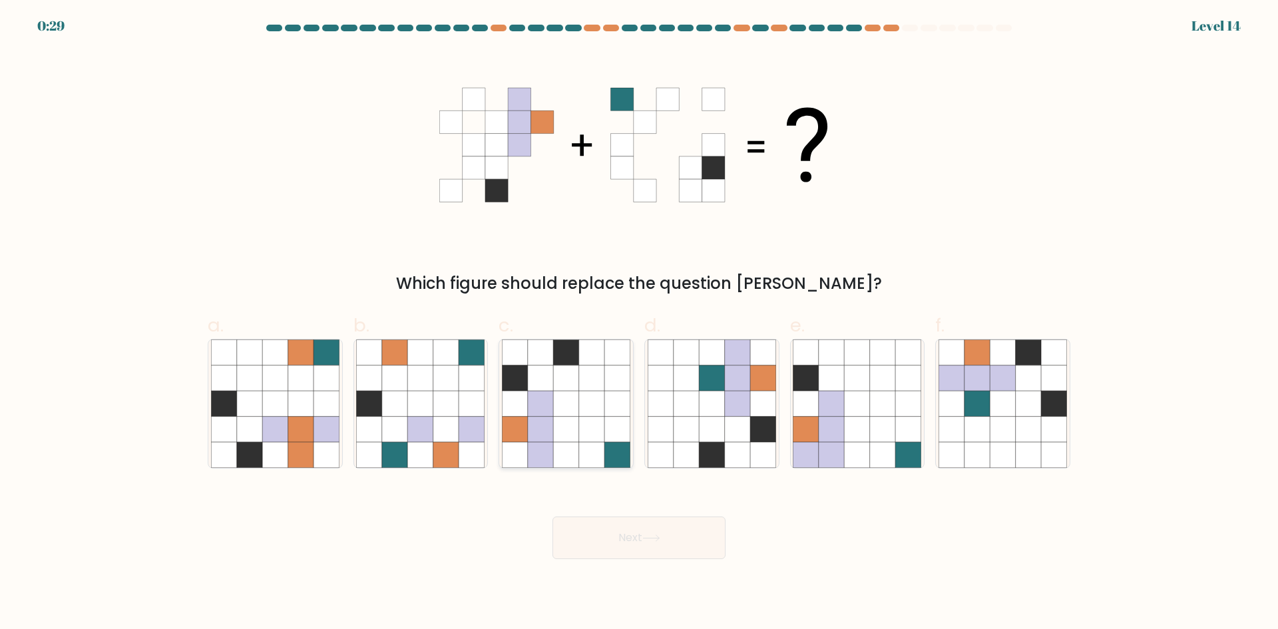
click at [568, 354] on icon at bounding box center [565, 352] width 25 height 25
click at [639, 324] on input "c." at bounding box center [639, 319] width 1 height 9
radio input "true"
click at [672, 549] on button "Next" at bounding box center [639, 538] width 173 height 43
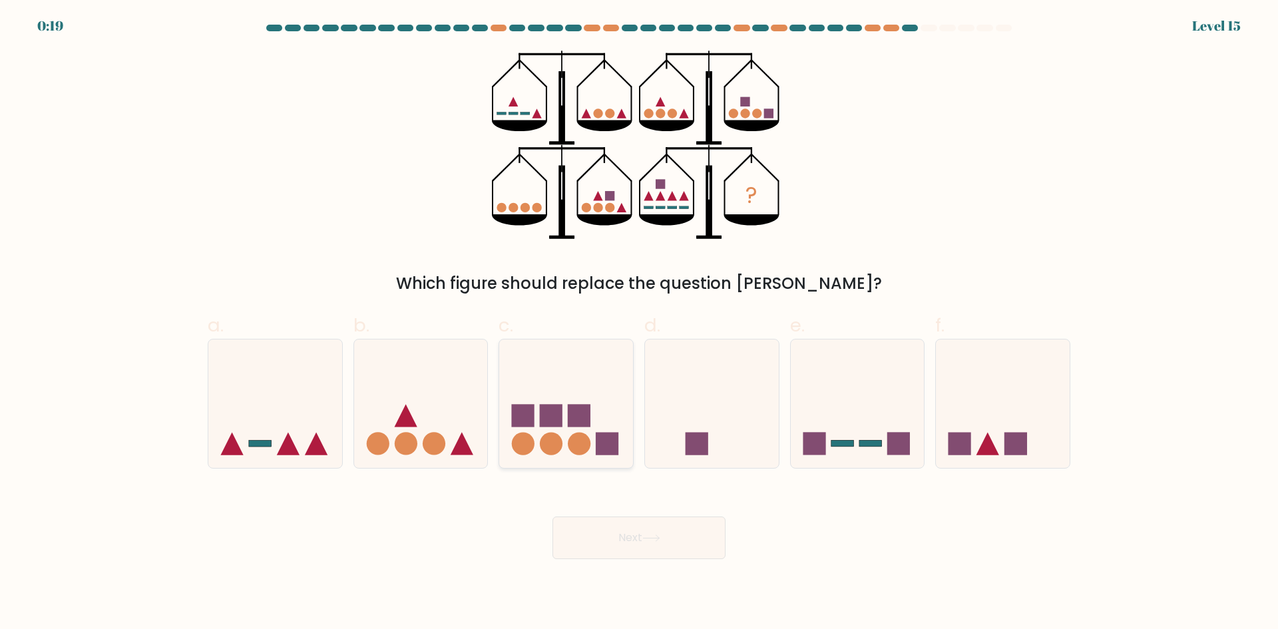
click at [562, 437] on icon at bounding box center [566, 403] width 134 height 111
click at [639, 324] on input "c." at bounding box center [639, 319] width 1 height 9
radio input "true"
click at [623, 539] on button "Next" at bounding box center [639, 538] width 173 height 43
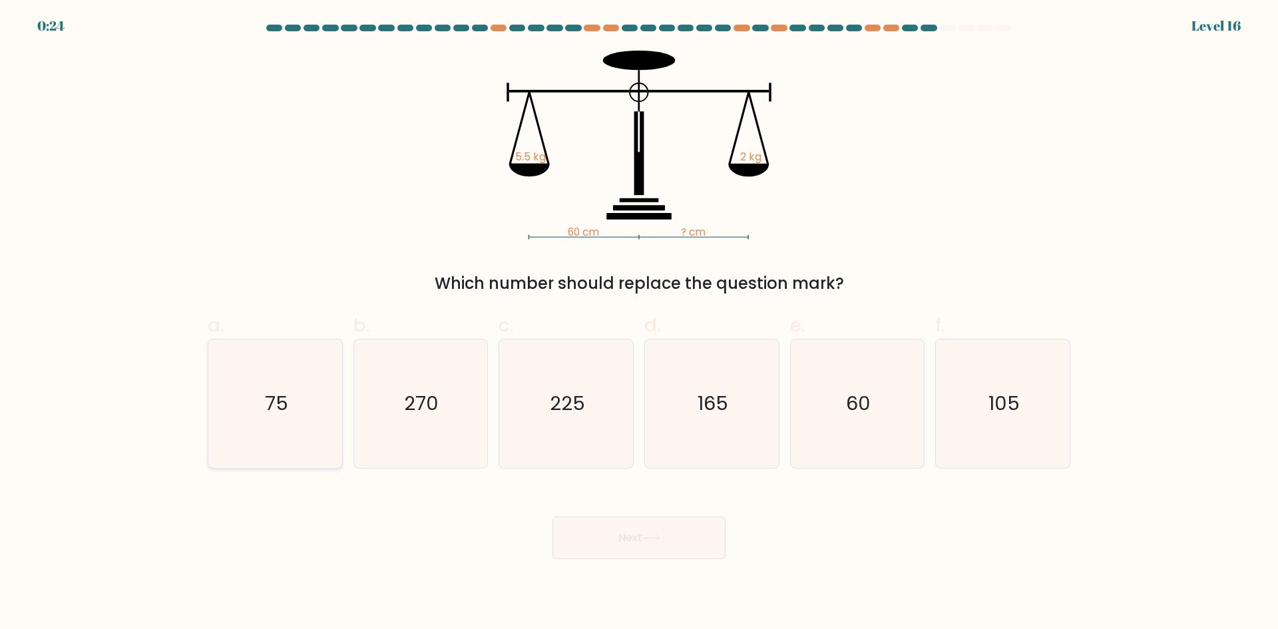
click at [283, 367] on icon "75" at bounding box center [275, 404] width 128 height 128
click at [639, 324] on input "a. 75" at bounding box center [639, 319] width 1 height 9
radio input "true"
click at [642, 532] on button "Next" at bounding box center [639, 538] width 173 height 43
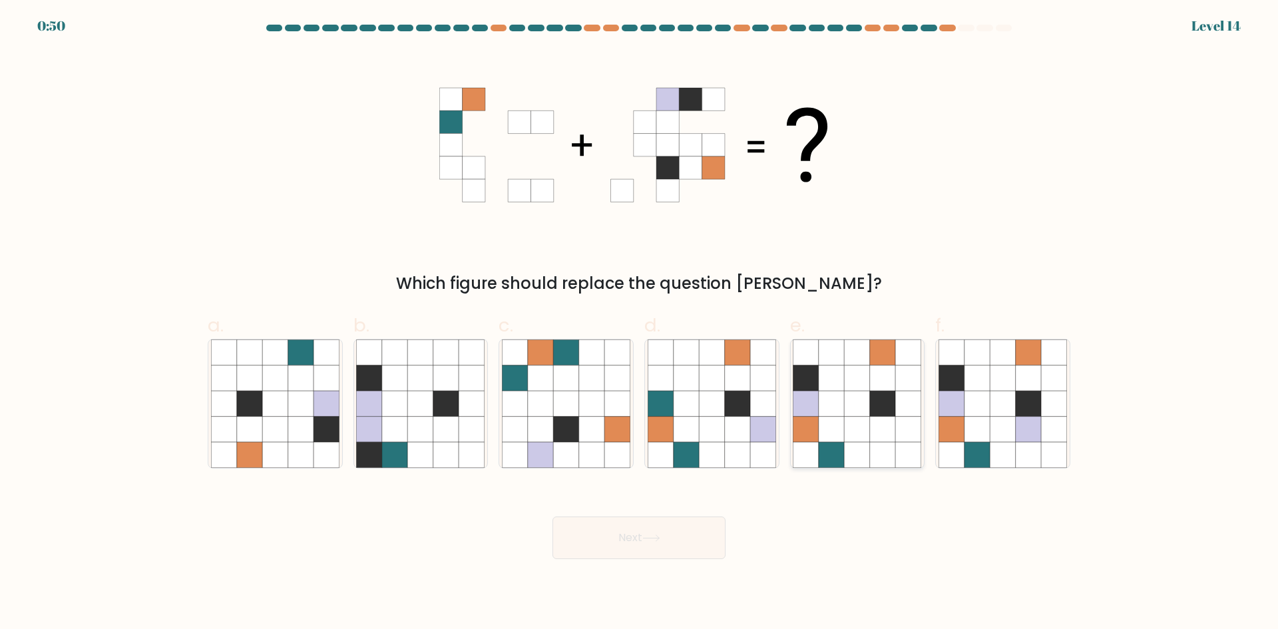
click at [824, 423] on icon at bounding box center [831, 429] width 25 height 25
click at [640, 324] on input "e." at bounding box center [639, 319] width 1 height 9
radio input "true"
click at [670, 533] on button "Next" at bounding box center [639, 538] width 173 height 43
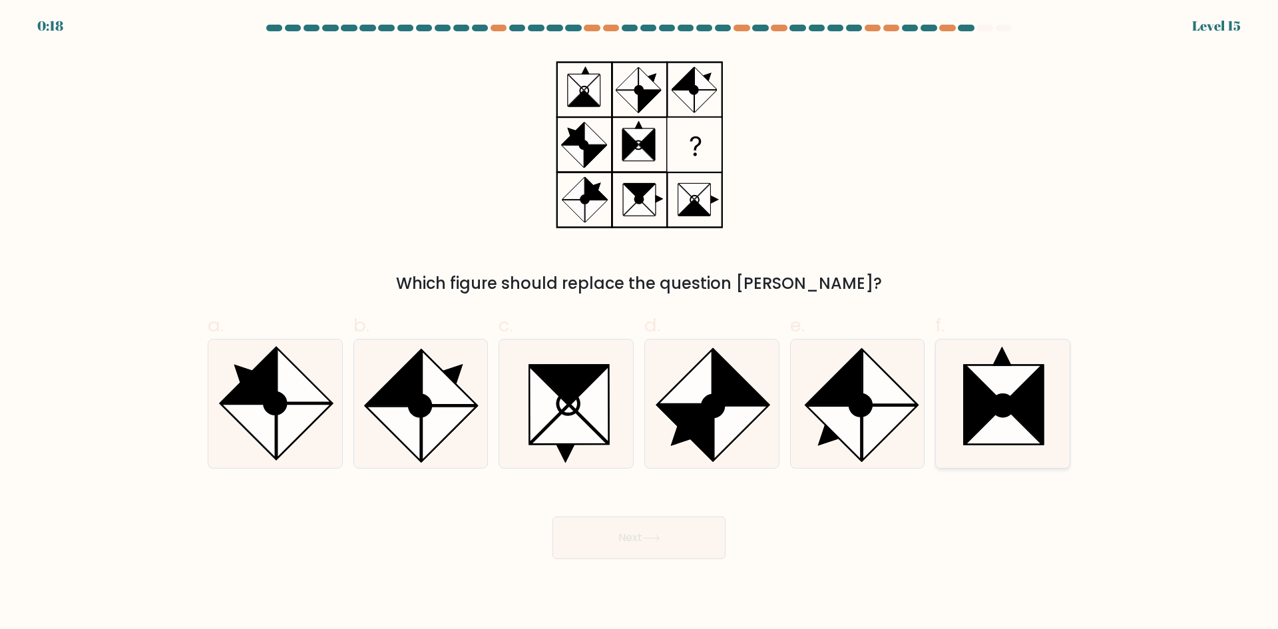
click at [1023, 405] on icon at bounding box center [1024, 404] width 39 height 77
click at [640, 324] on input "f." at bounding box center [639, 319] width 1 height 9
radio input "true"
click at [681, 540] on button "Next" at bounding box center [639, 538] width 173 height 43
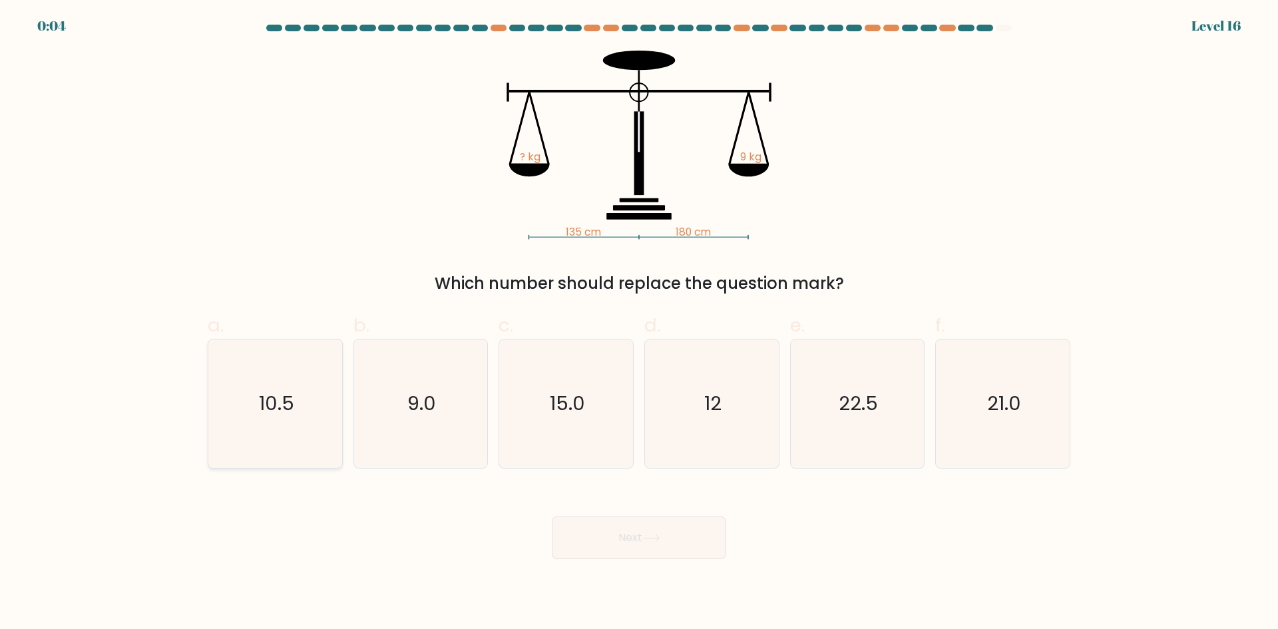
click at [300, 408] on icon "10.5" at bounding box center [275, 404] width 128 height 128
click at [639, 324] on input "a. 10.5" at bounding box center [639, 319] width 1 height 9
radio input "true"
click at [603, 545] on button "Next" at bounding box center [639, 538] width 173 height 43
click at [675, 532] on button "Next" at bounding box center [639, 538] width 173 height 43
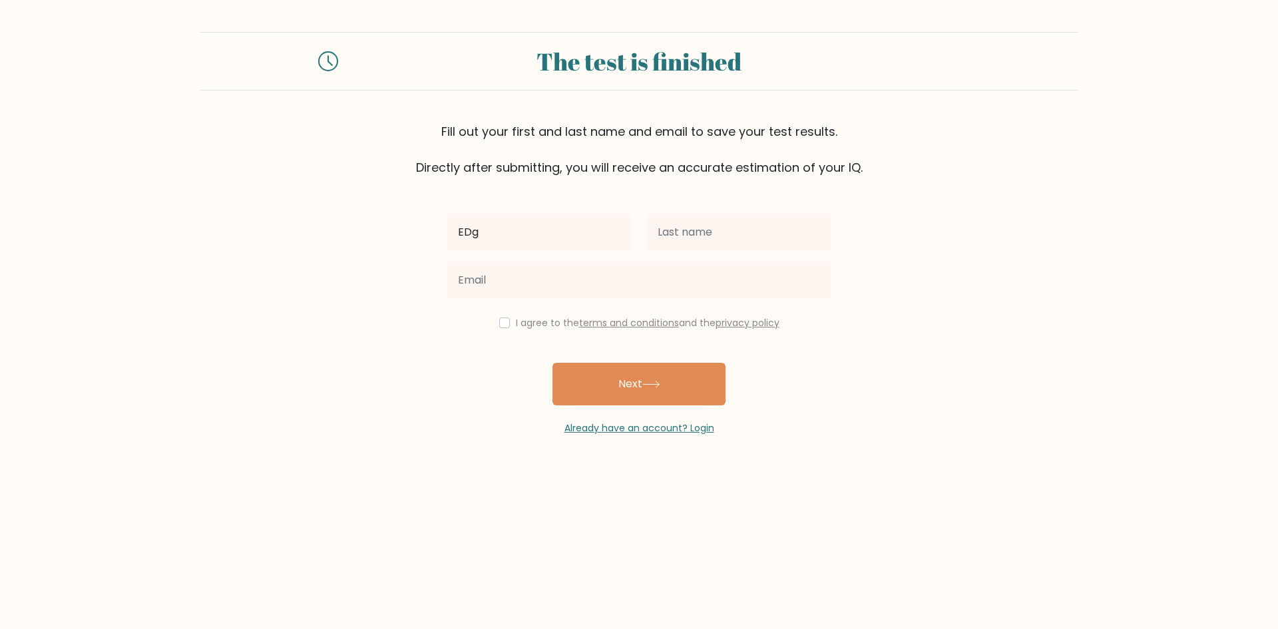
type input "[PERSON_NAME]"
click at [710, 248] on input "text" at bounding box center [739, 232] width 184 height 37
type input "[PERSON_NAME]"
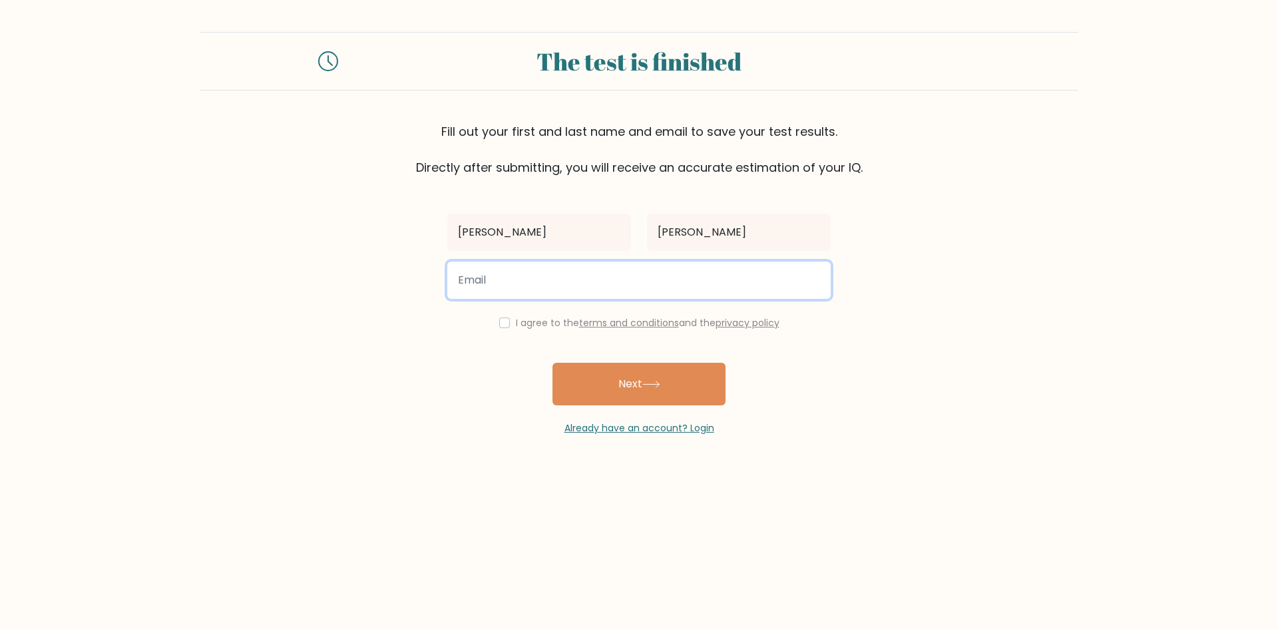
click at [650, 276] on input "email" at bounding box center [638, 280] width 383 height 37
type input "jedalponn@gmail.com"
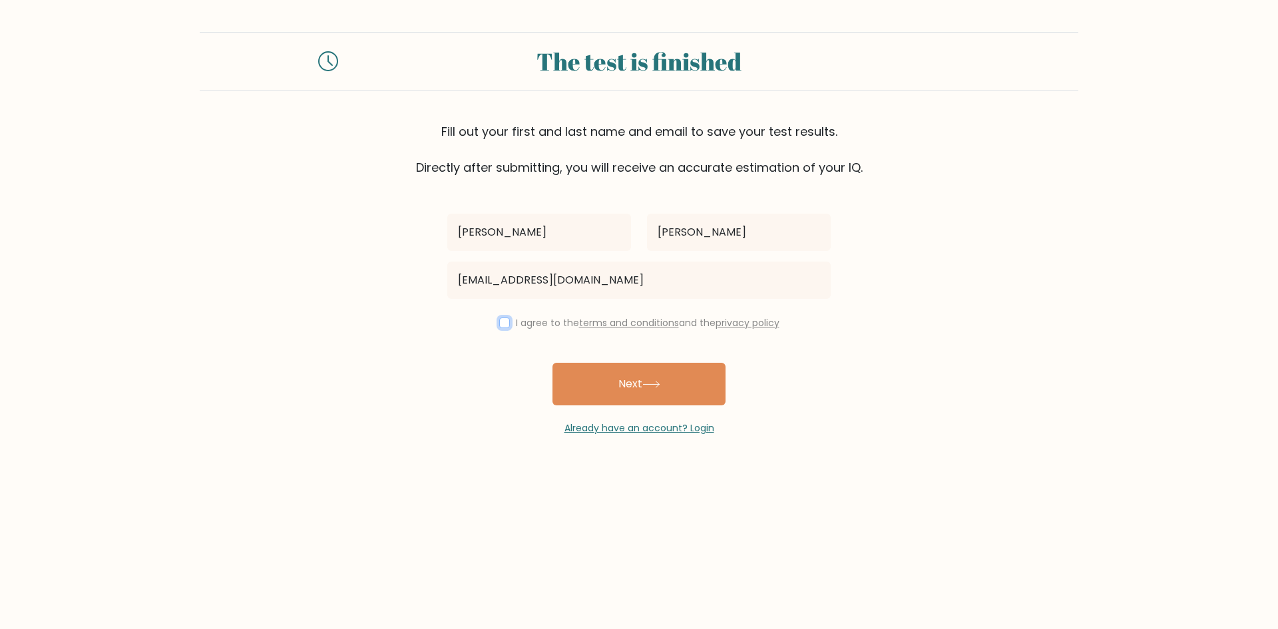
click at [499, 322] on input "checkbox" at bounding box center [504, 323] width 11 height 11
checkbox input "true"
click at [628, 375] on button "Next" at bounding box center [639, 384] width 173 height 43
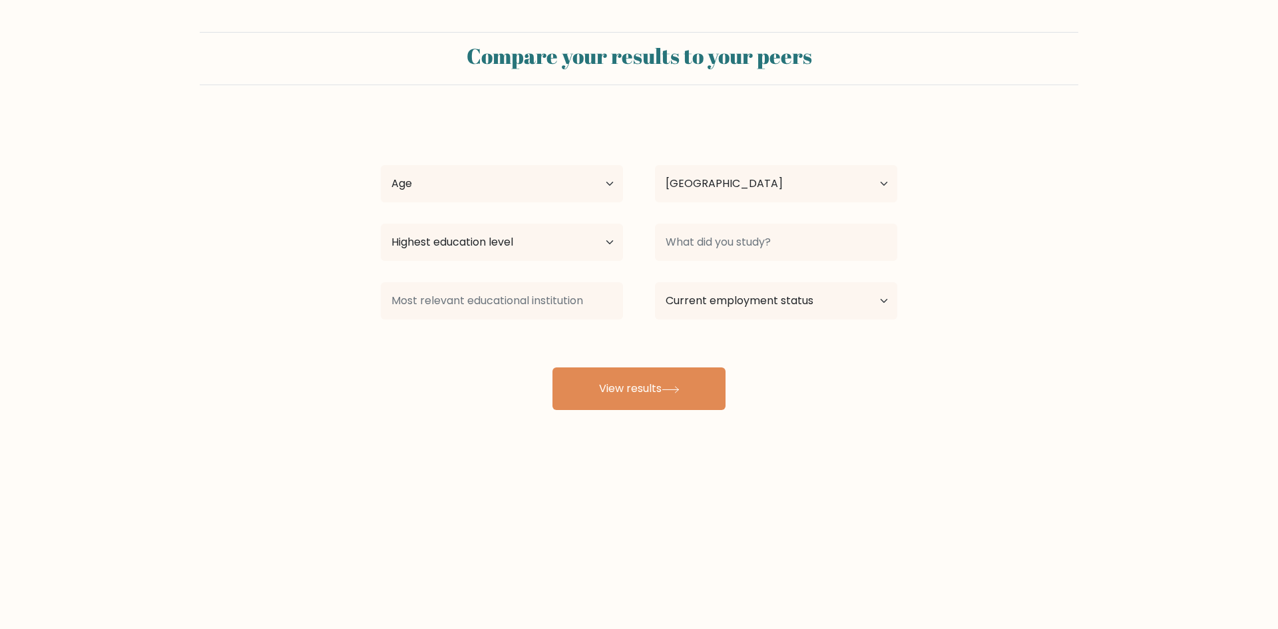
select select "PH"
click at [557, 181] on select "Age Under [DEMOGRAPHIC_DATA] [DEMOGRAPHIC_DATA] [DEMOGRAPHIC_DATA] [DEMOGRAPHIC…" at bounding box center [502, 183] width 242 height 37
select select "25_34"
click at [381, 165] on select "Age Under [DEMOGRAPHIC_DATA] [DEMOGRAPHIC_DATA] [DEMOGRAPHIC_DATA] [DEMOGRAPHIC…" at bounding box center [502, 183] width 242 height 37
click at [712, 186] on select "Country Afghanistan Albania Algeria American Samoa Andorra Angola Anguilla Anta…" at bounding box center [776, 183] width 242 height 37
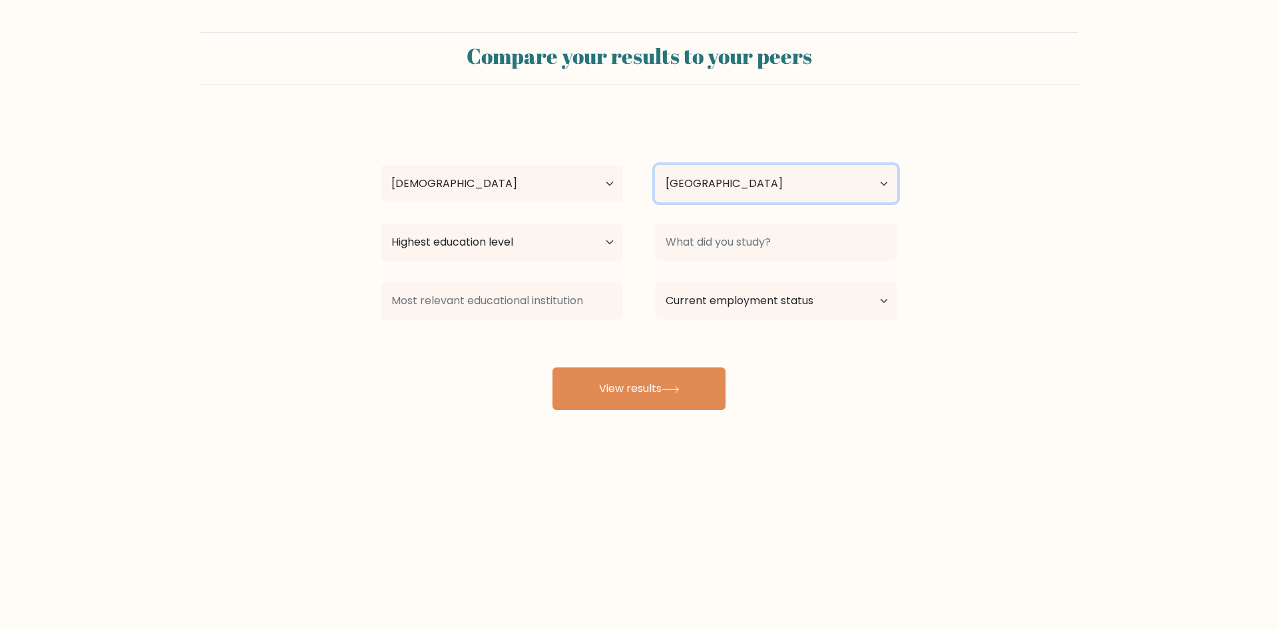
click at [712, 186] on select "Country Afghanistan Albania Algeria American Samoa Andorra Angola Anguilla Anta…" at bounding box center [776, 183] width 242 height 37
click at [543, 251] on select "Highest education level No schooling Primary Lower Secondary Upper Secondary Oc…" at bounding box center [502, 242] width 242 height 37
select select "bachelors_degree"
click at [381, 224] on select "Highest education level No schooling Primary Lower Secondary Upper Secondary Oc…" at bounding box center [502, 242] width 242 height 37
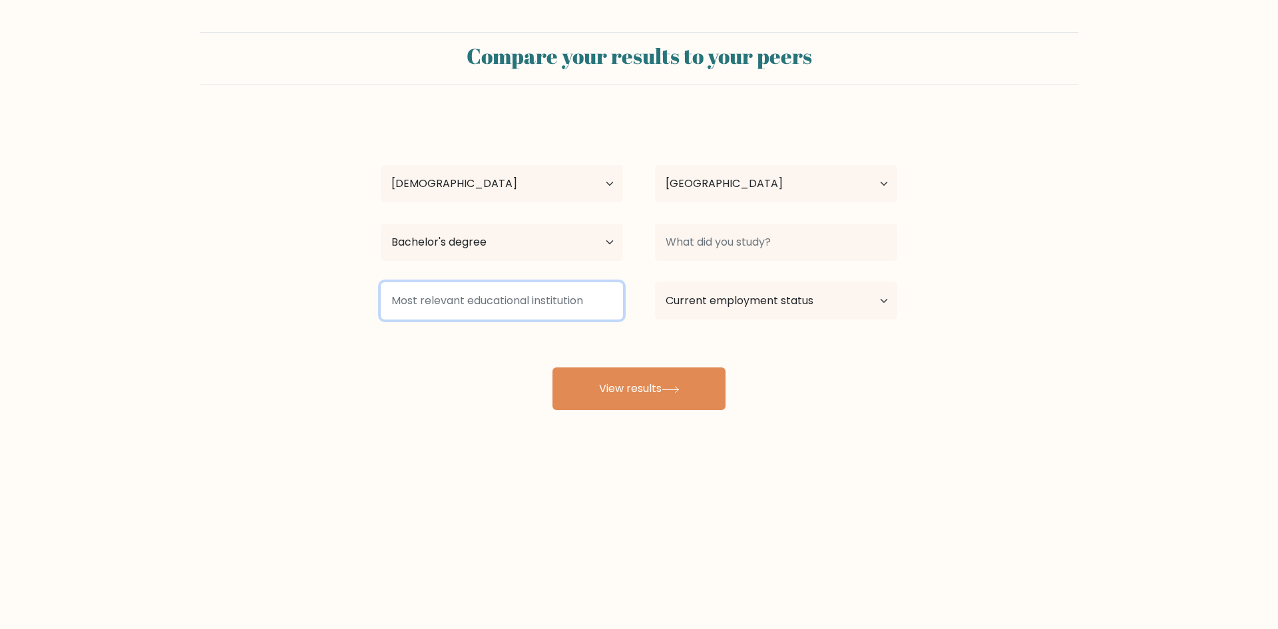
click at [560, 308] on input at bounding box center [502, 300] width 242 height 37
click at [761, 305] on select "Current employment status Employed Student Retired Other / prefer not to answer" at bounding box center [776, 300] width 242 height 37
select select "other"
click at [655, 282] on select "Current employment status Employed Student Retired Other / prefer not to answer" at bounding box center [776, 300] width 242 height 37
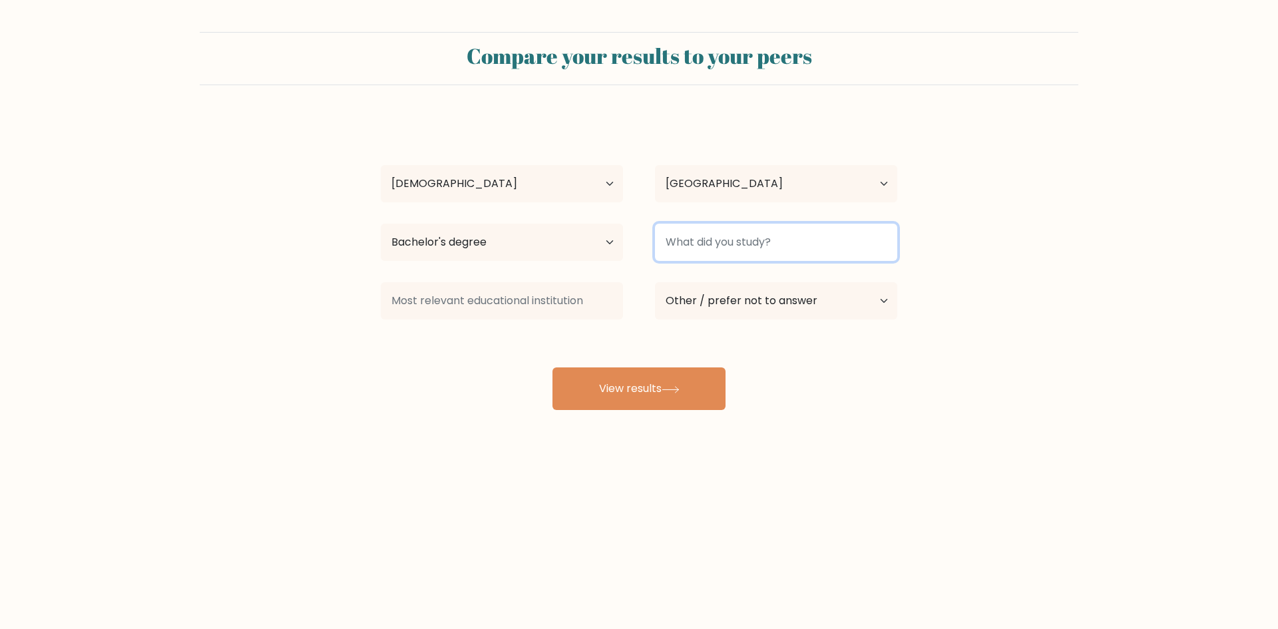
click at [732, 244] on input at bounding box center [776, 242] width 242 height 37
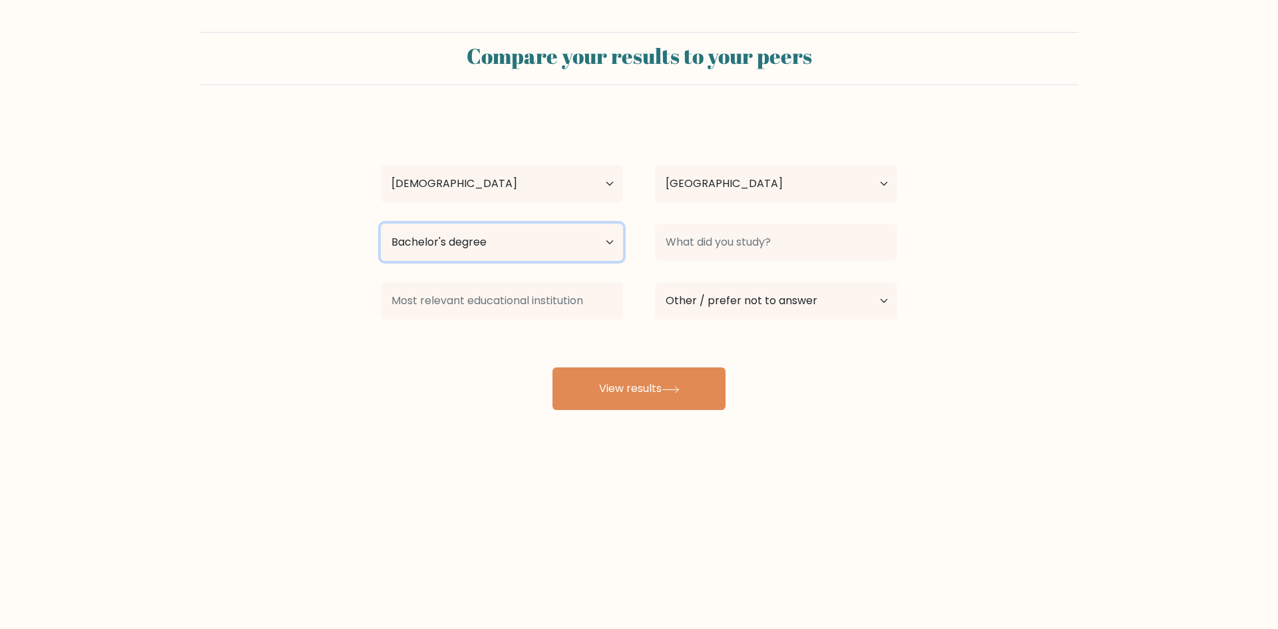
click at [553, 241] on select "Highest education level No schooling Primary Lower Secondary Upper Secondary Oc…" at bounding box center [502, 242] width 242 height 37
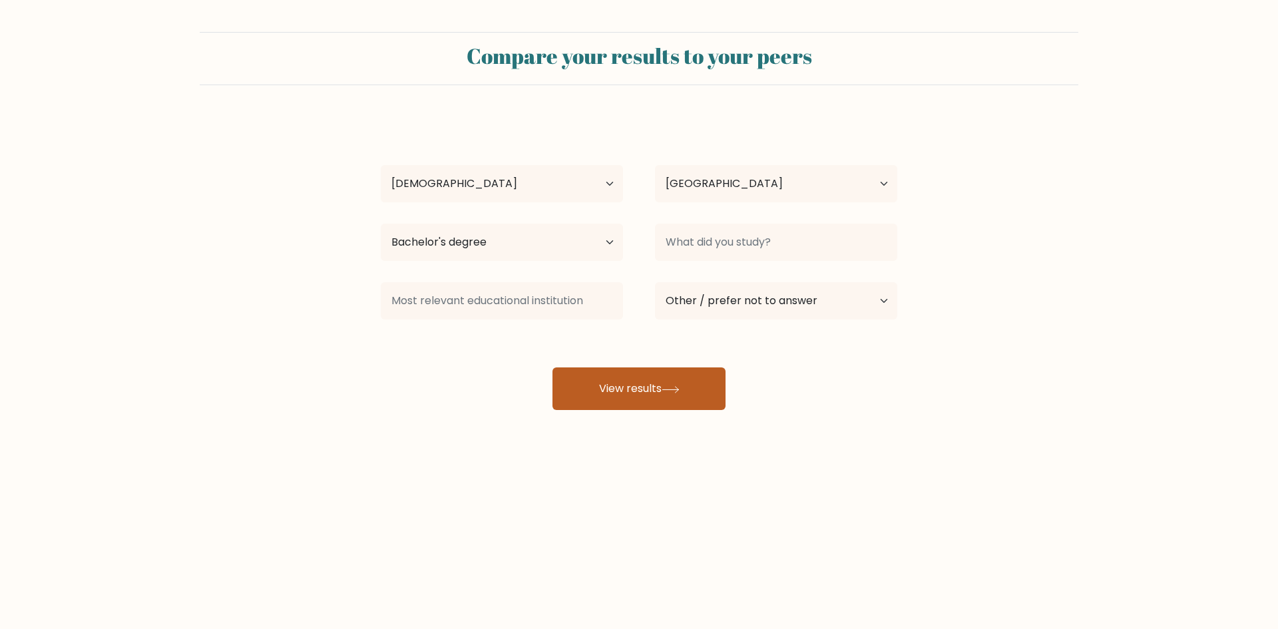
click at [624, 378] on button "View results" at bounding box center [639, 388] width 173 height 43
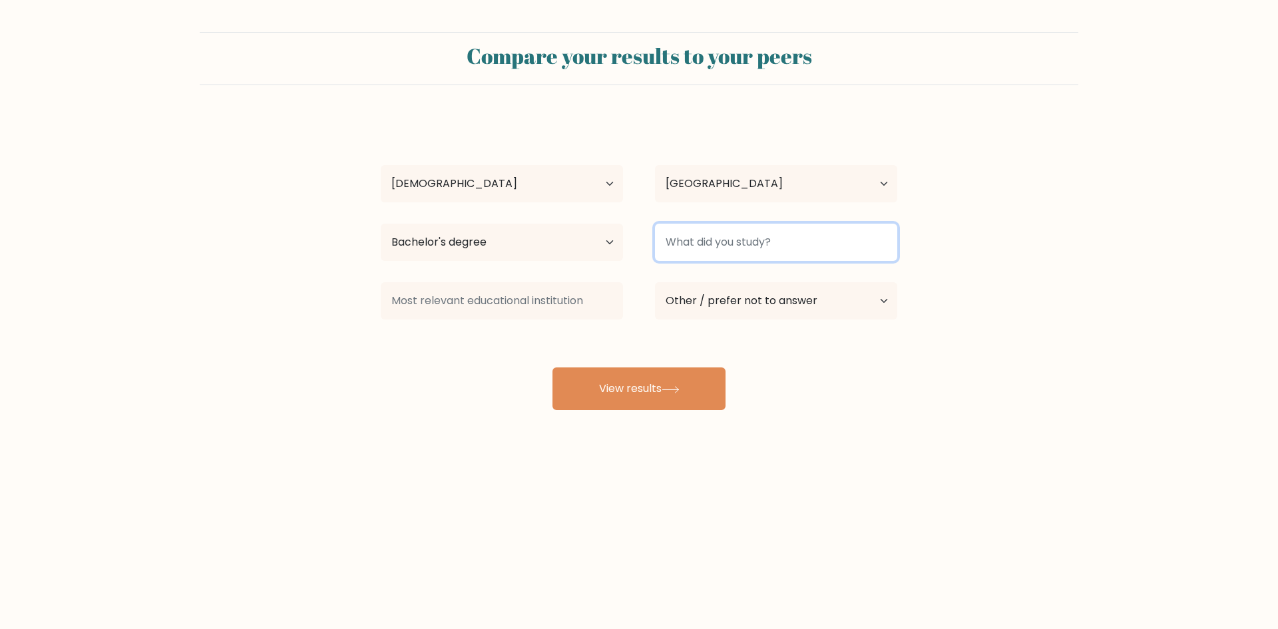
click at [734, 261] on input at bounding box center [776, 242] width 242 height 37
type input "BSEE"
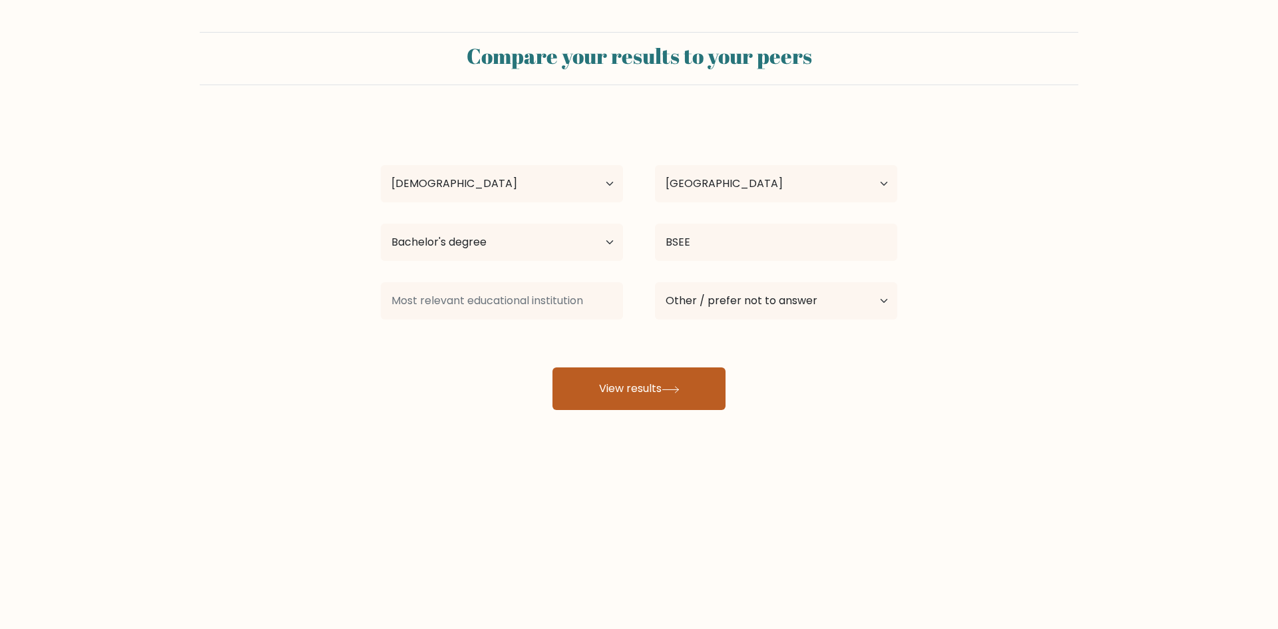
click at [667, 387] on icon at bounding box center [671, 389] width 18 height 7
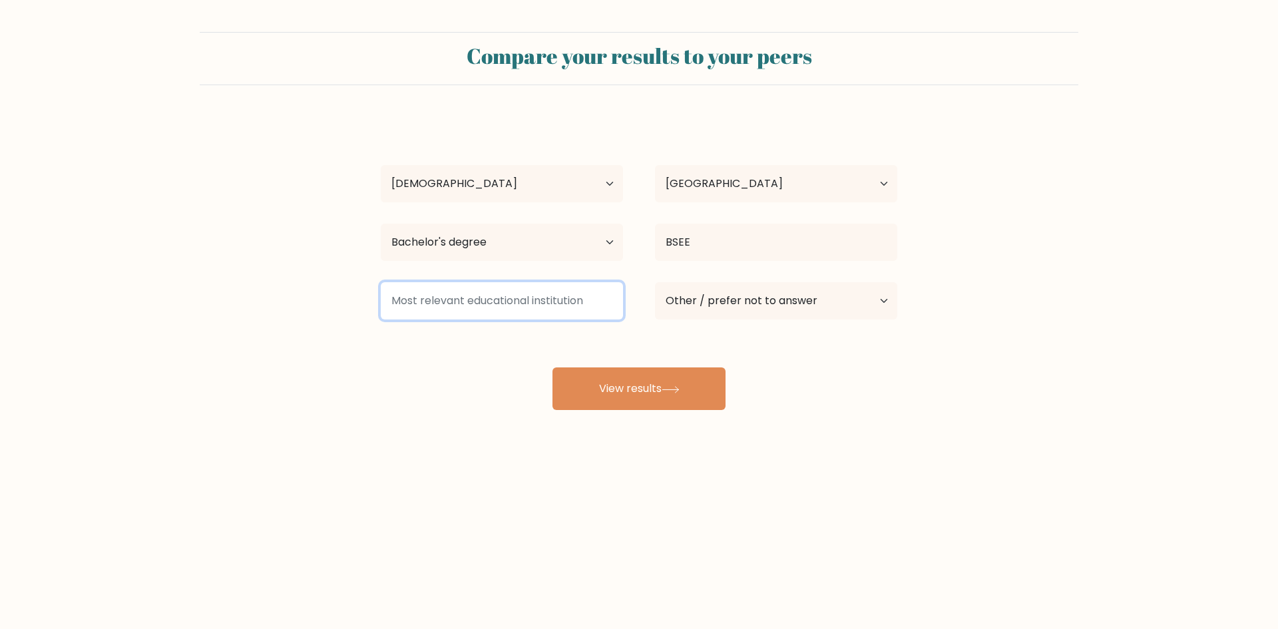
click at [514, 298] on input at bounding box center [502, 300] width 242 height 37
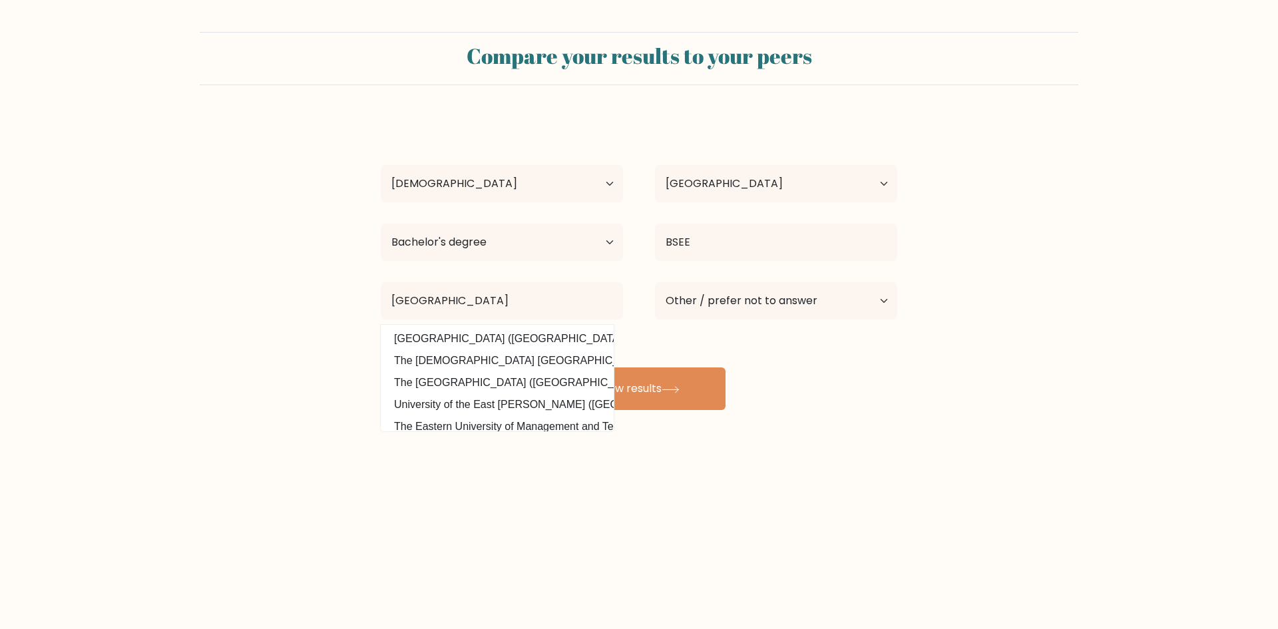
click at [564, 341] on option "University of the East (Philippines)" at bounding box center [497, 338] width 226 height 21
type input "[GEOGRAPHIC_DATA]"
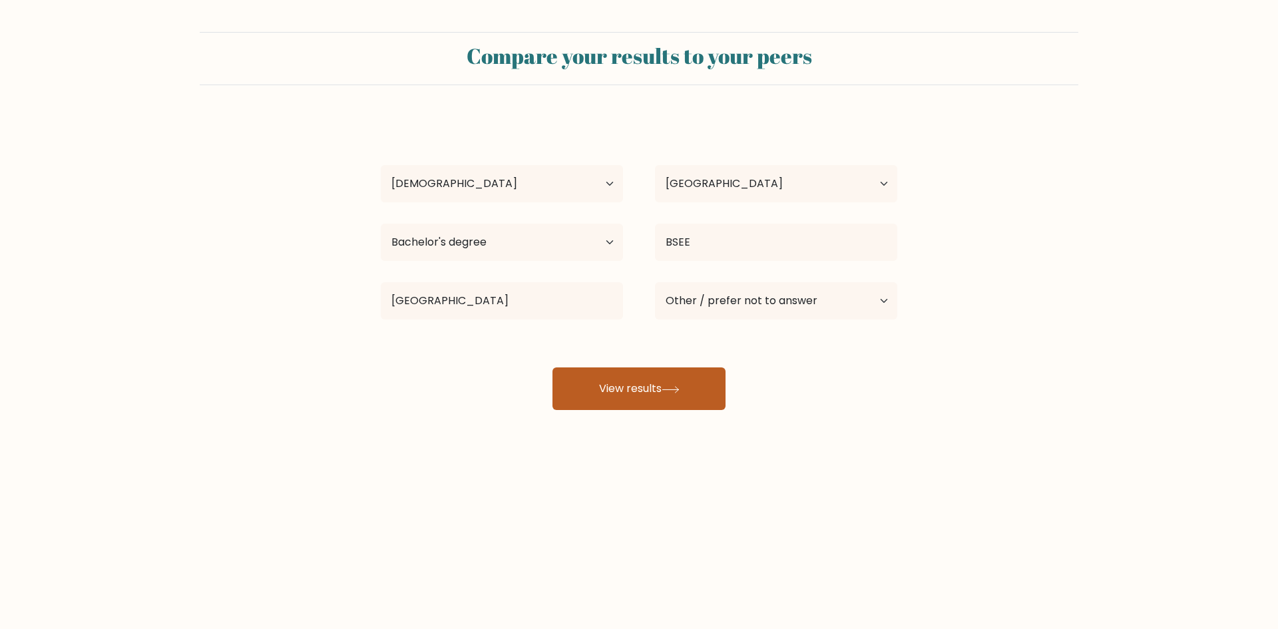
click at [668, 393] on button "View results" at bounding box center [639, 388] width 173 height 43
